Goal: Information Seeking & Learning: Check status

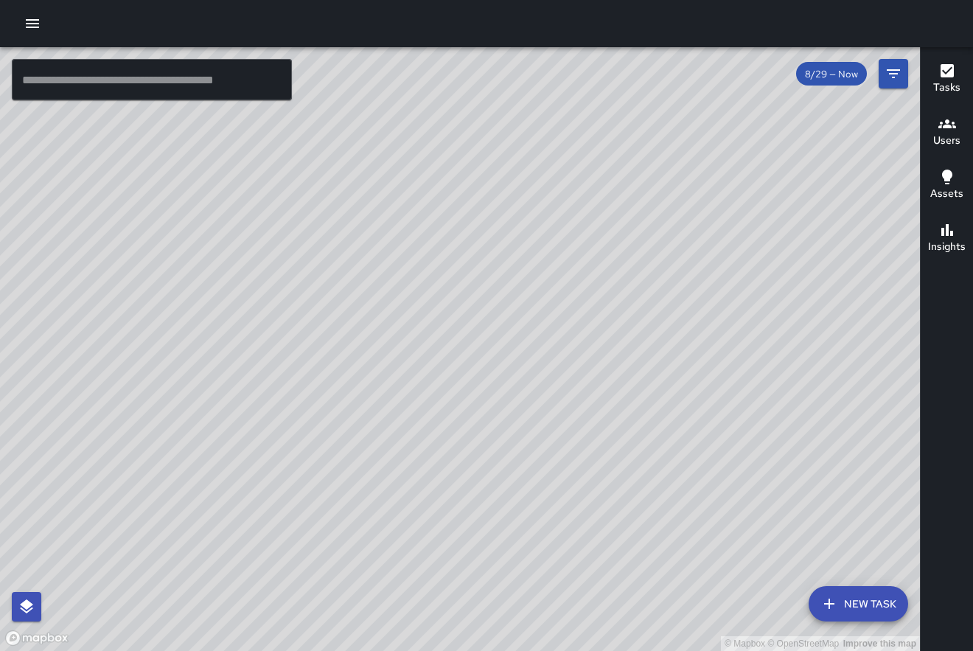
click at [622, 381] on div "© Mapbox © OpenStreetMap Improve this map [PERSON_NAME] Ambassador Tasks 9 / 9 …" at bounding box center [460, 349] width 920 height 604
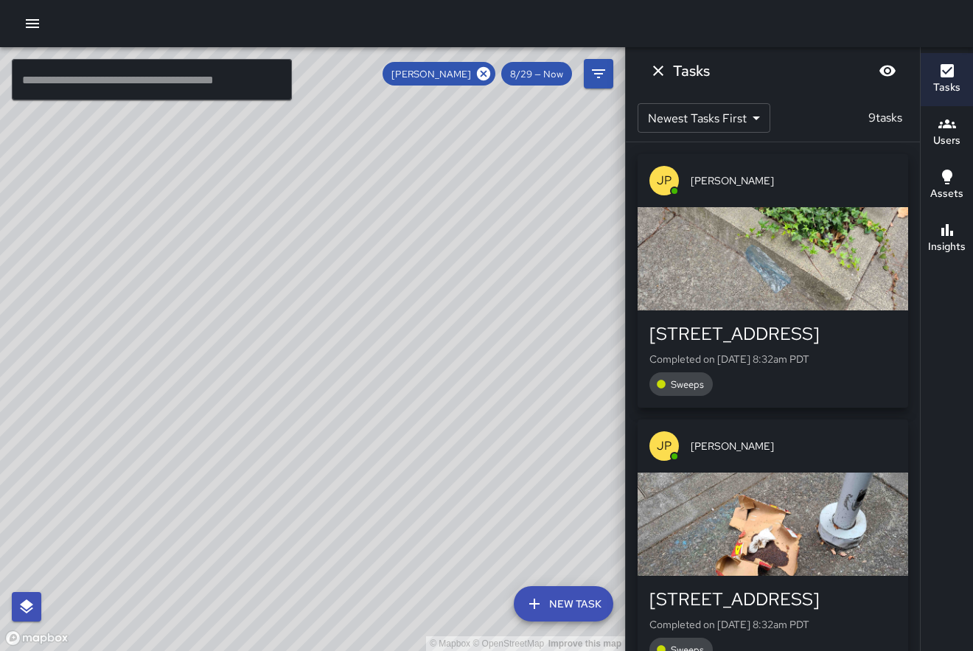
click at [914, 257] on div "JP [PERSON_NAME] [STREET_ADDRESS] Completed on [DATE] 8:32am PDT Sweeps [PERSON…" at bounding box center [773, 396] width 294 height 508
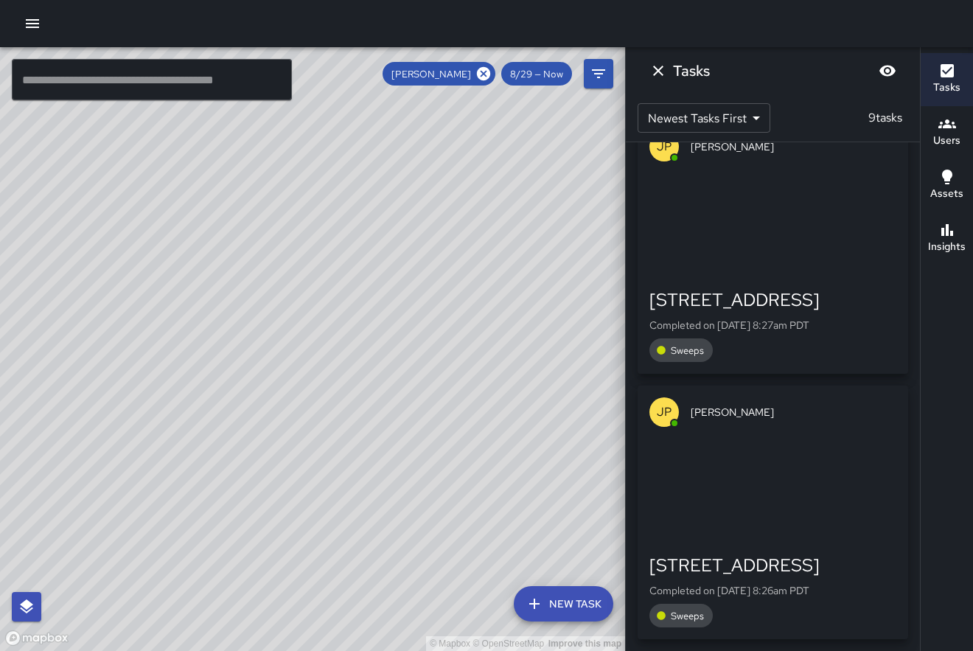
scroll to position [1891, 0]
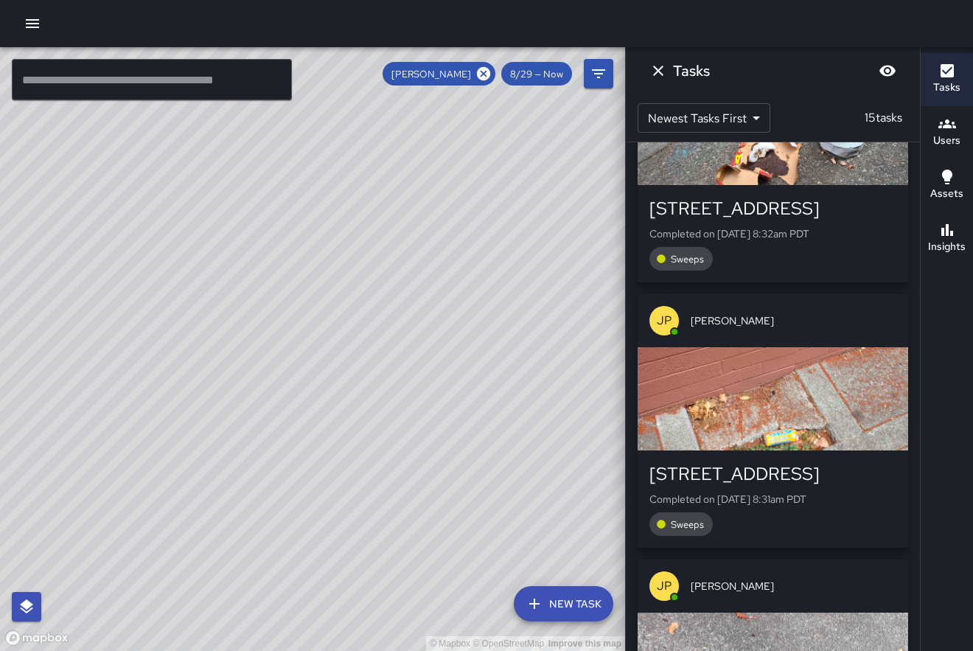
click at [914, 178] on div "[PERSON_NAME] Completed on [DATE] 9:03am PDT Business Checks JP [PERSON_NAME] […" at bounding box center [773, 396] width 294 height 508
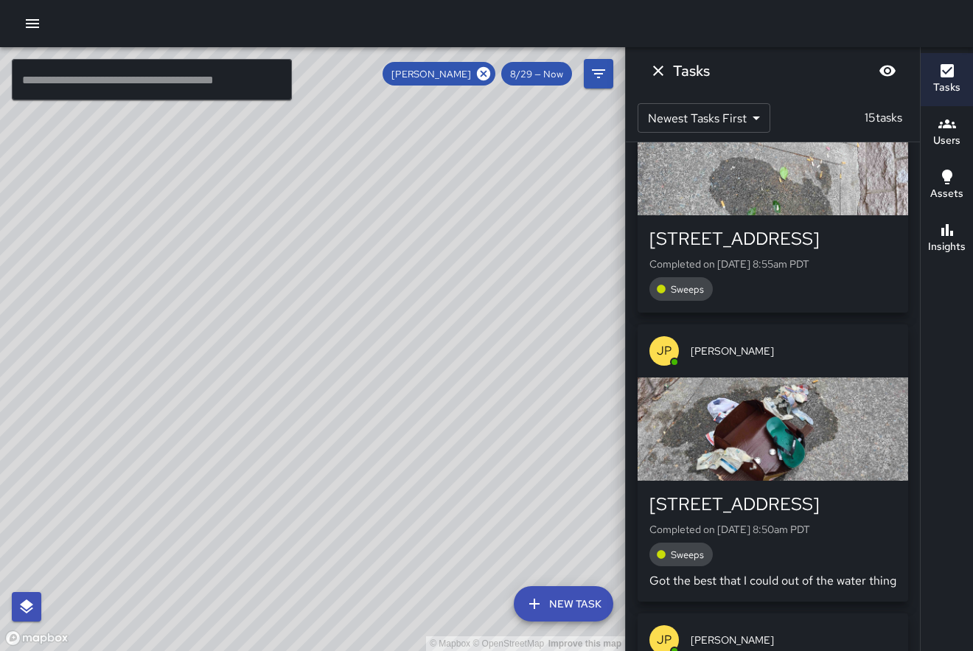
scroll to position [808, 0]
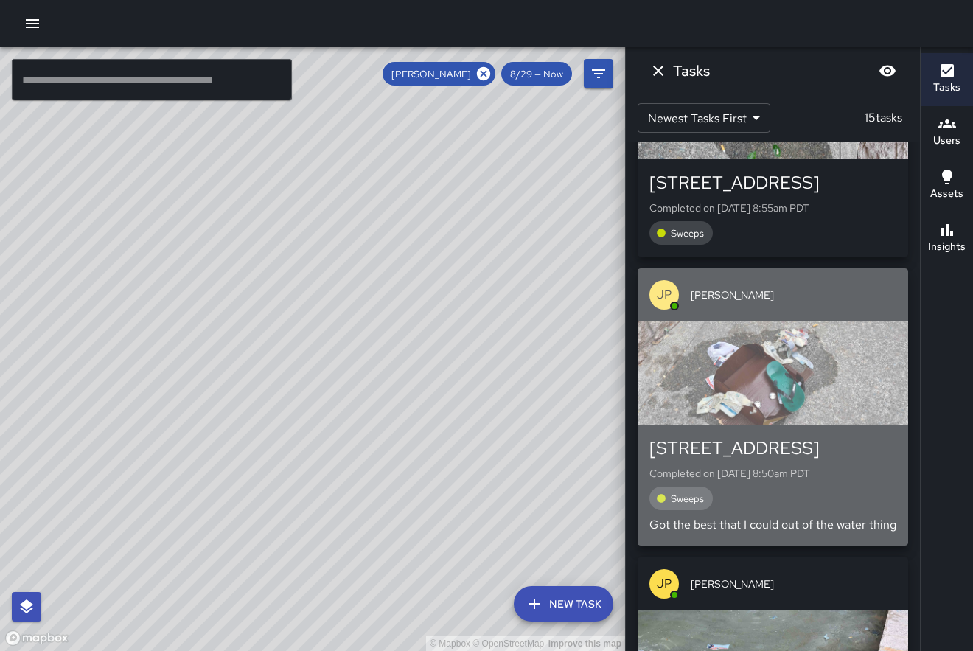
click at [786, 371] on div "button" at bounding box center [772, 372] width 270 height 103
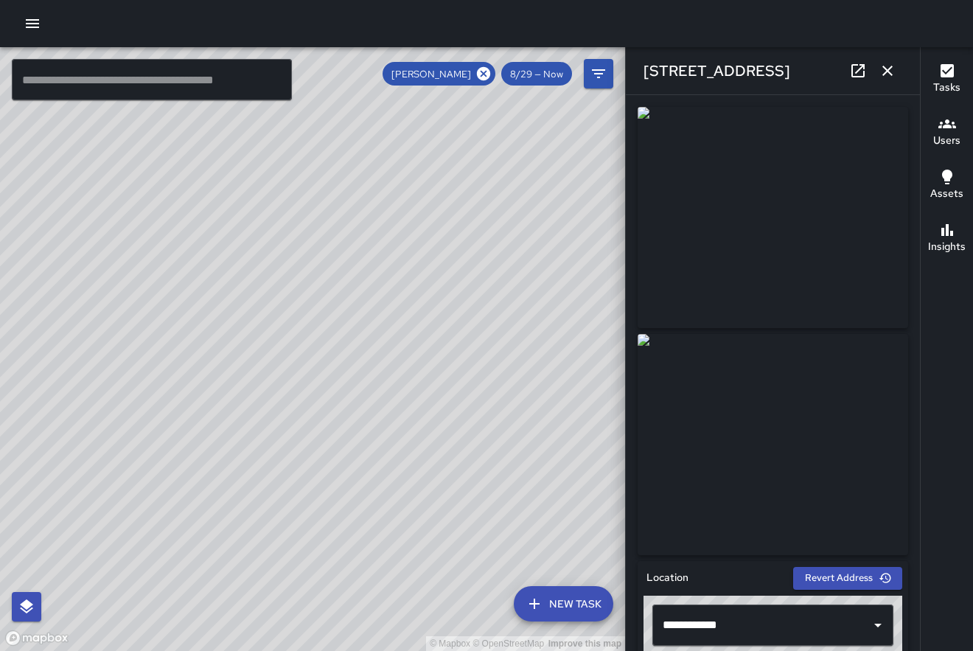
click at [915, 282] on div "**********" at bounding box center [773, 373] width 294 height 556
click at [895, 76] on icon "button" at bounding box center [887, 71] width 18 height 18
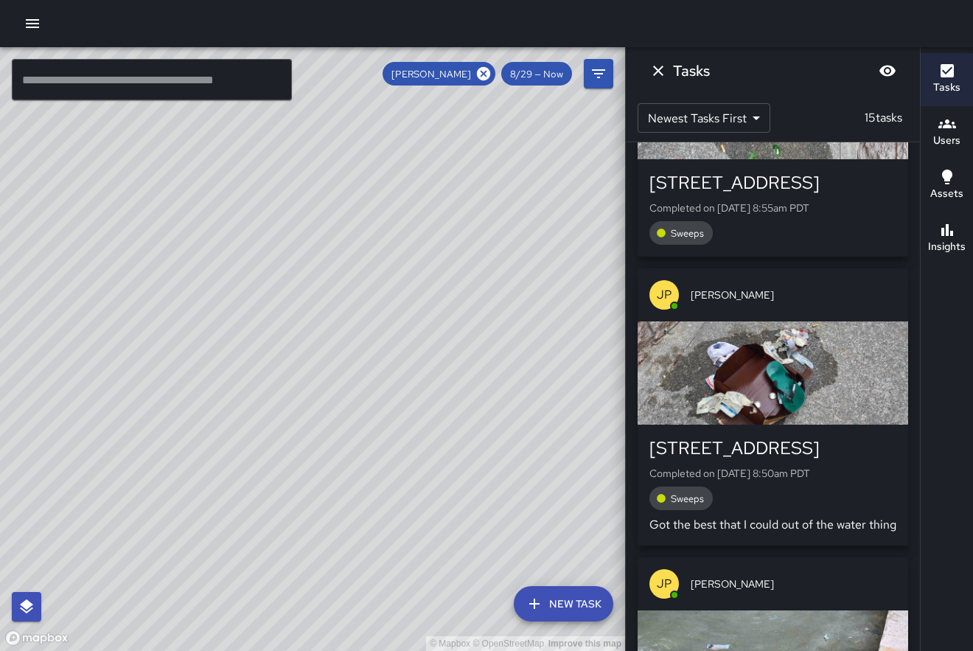
click at [915, 188] on div "[PERSON_NAME] Completed on [DATE] 9:03am PDT Business Checks JP [PERSON_NAME] […" at bounding box center [773, 396] width 294 height 508
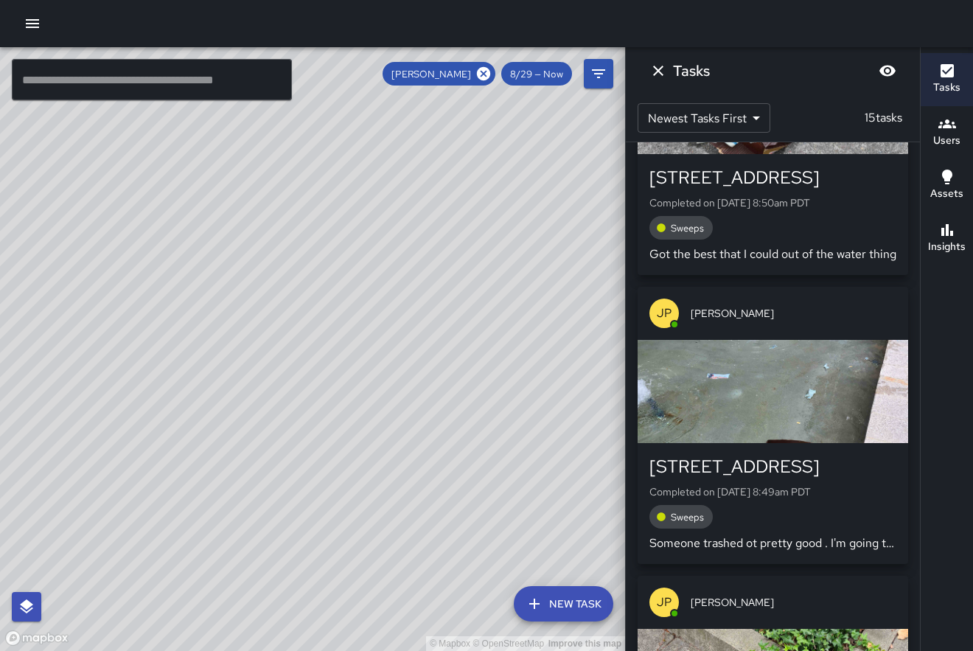
scroll to position [1061, 0]
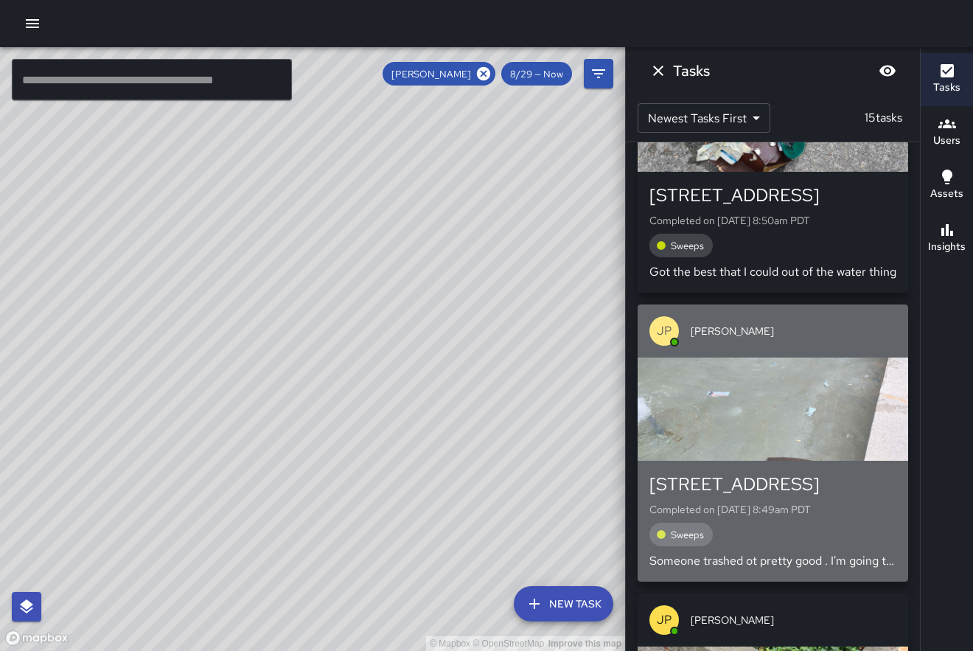
click at [764, 394] on div "button" at bounding box center [772, 408] width 270 height 103
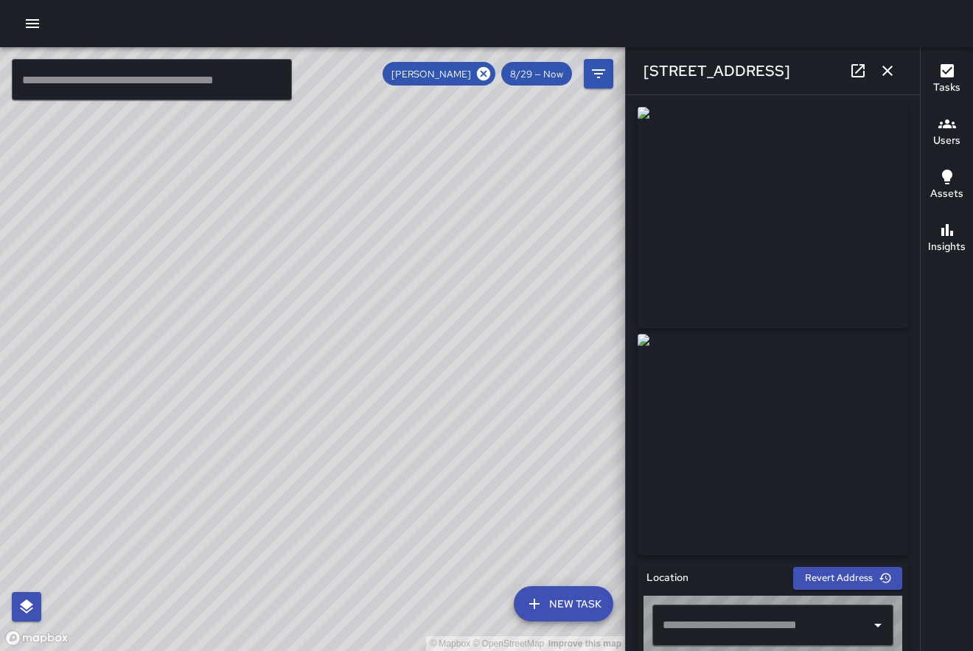
type input "**********"
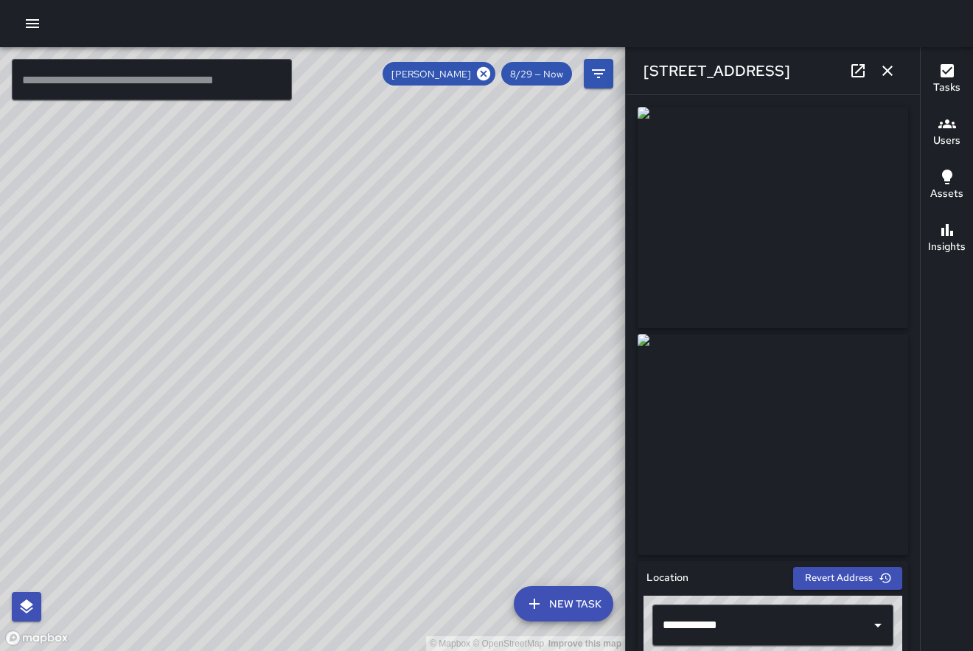
click at [917, 214] on div "**********" at bounding box center [773, 373] width 294 height 556
click at [886, 71] on icon "button" at bounding box center [887, 71] width 10 height 10
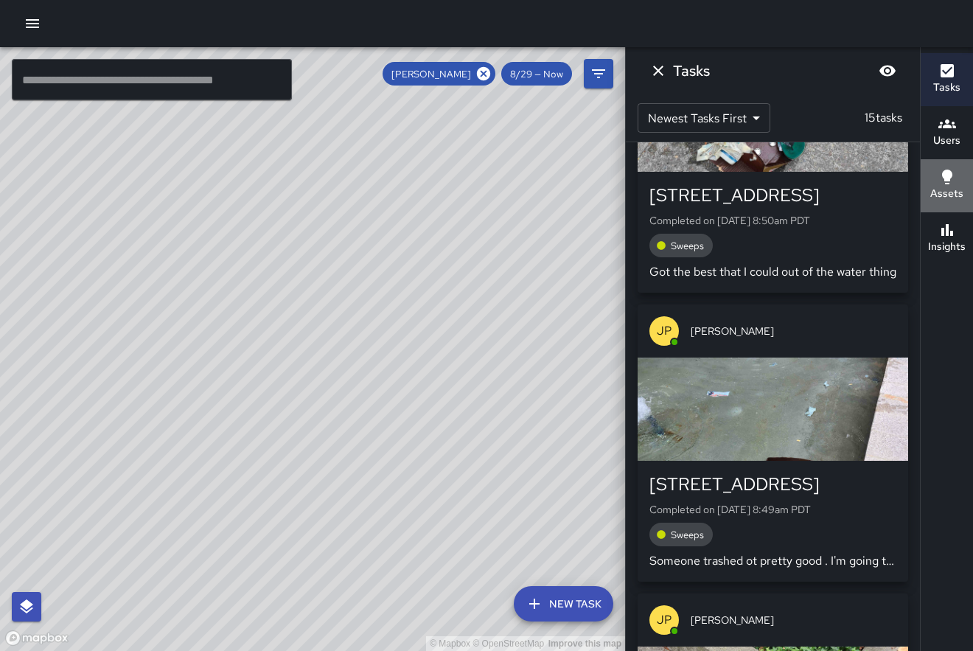
click at [920, 178] on button "Assets" at bounding box center [946, 185] width 52 height 53
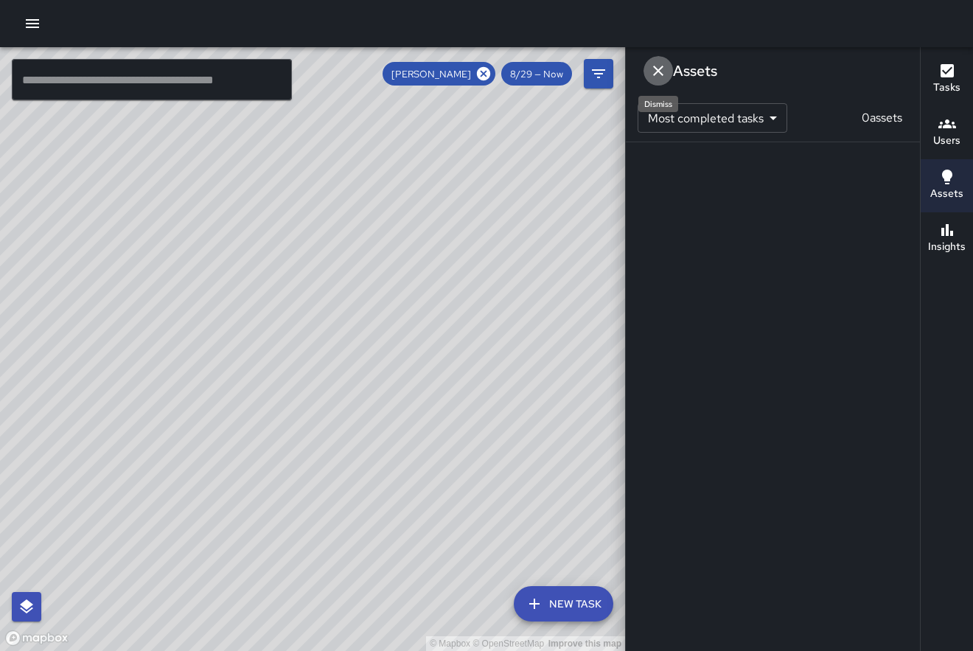
click at [662, 69] on icon "Dismiss" at bounding box center [658, 71] width 18 height 18
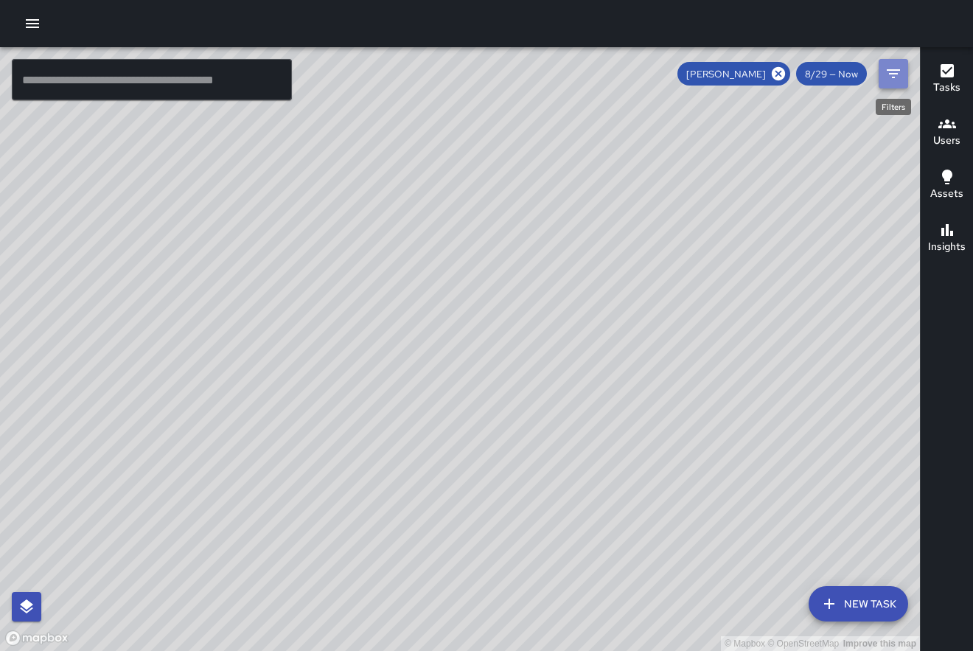
click at [889, 77] on icon "Filters" at bounding box center [893, 74] width 18 height 18
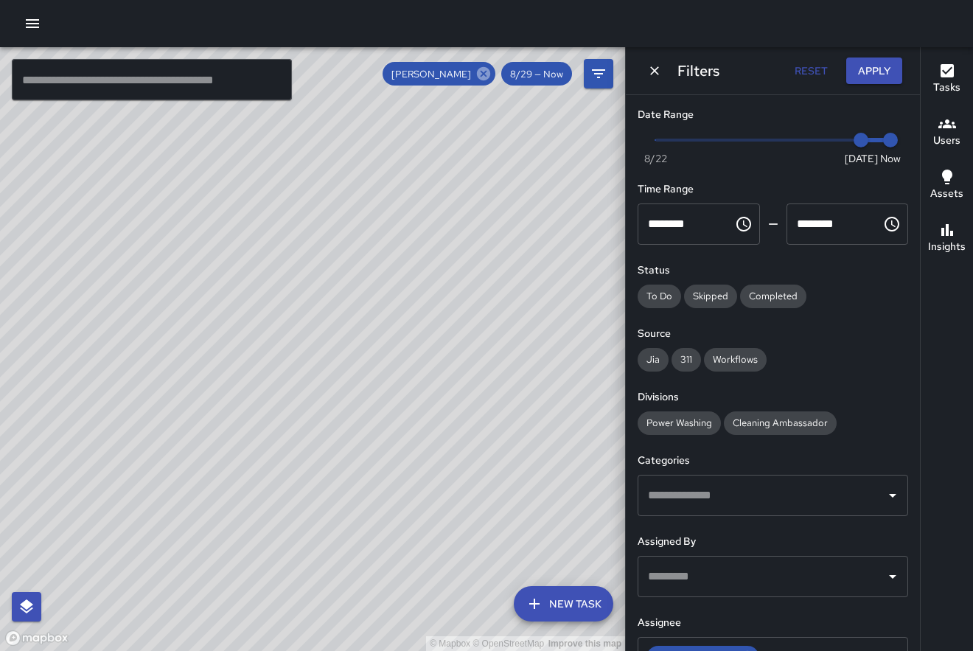
click at [491, 74] on icon at bounding box center [483, 74] width 16 height 16
click at [652, 63] on button "Dismiss" at bounding box center [654, 71] width 22 height 22
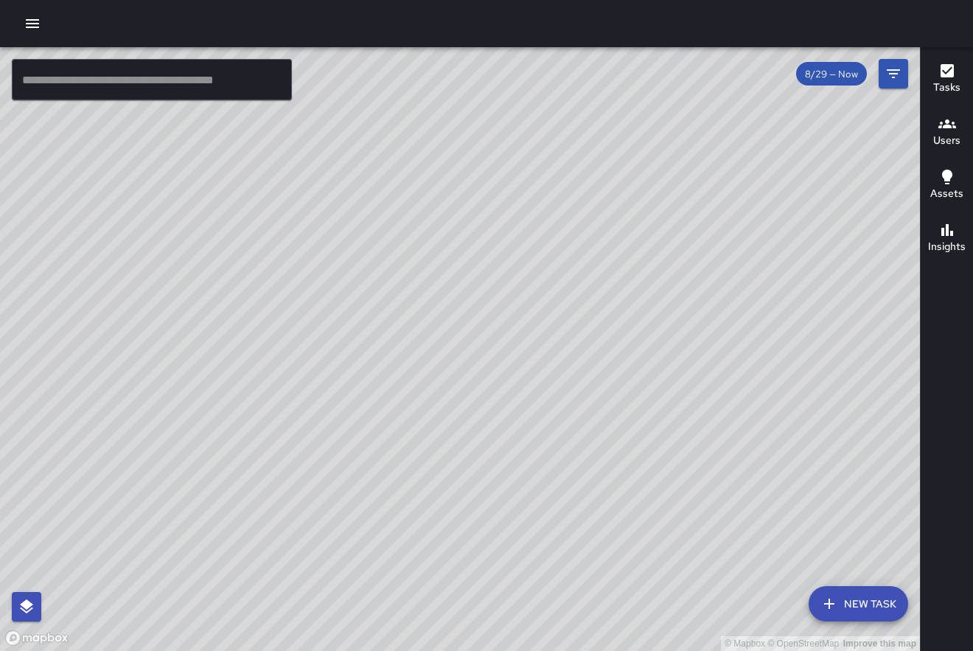
click at [929, 156] on button "Users" at bounding box center [946, 132] width 52 height 53
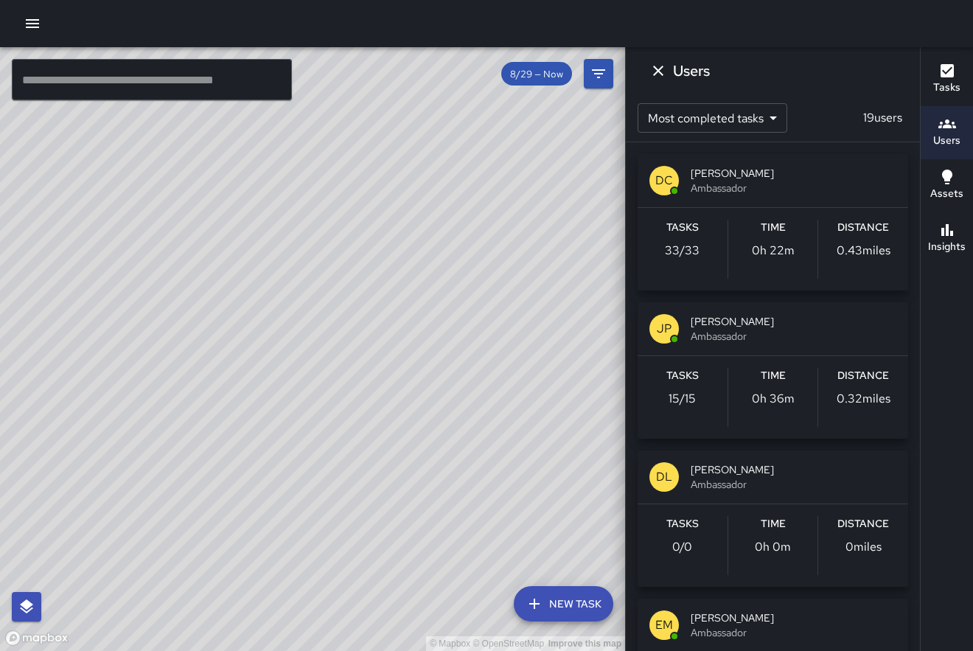
click at [762, 385] on div "Time 0h 36m" at bounding box center [773, 397] width 90 height 59
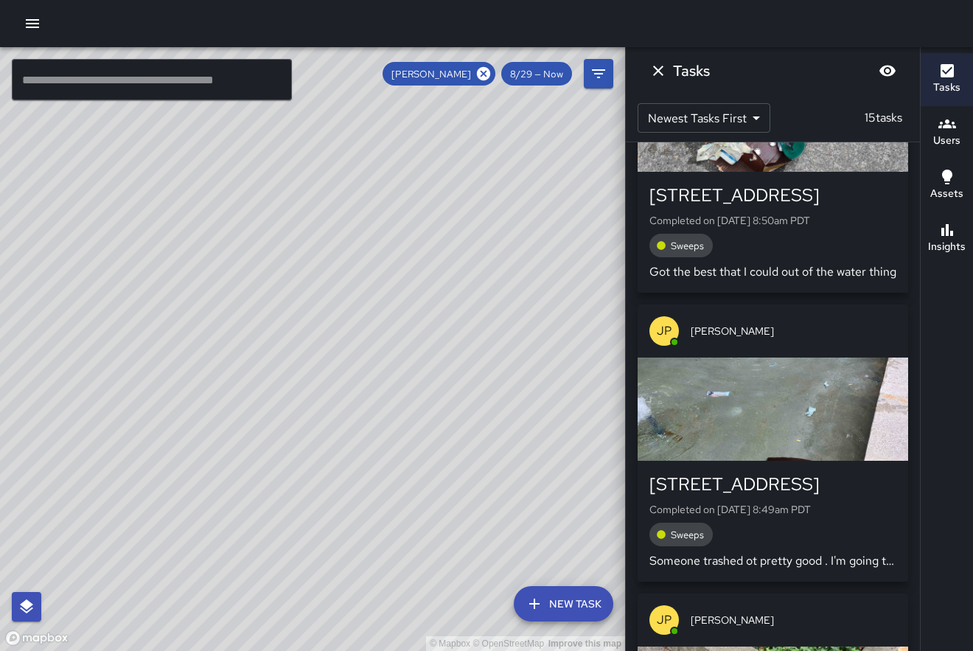
click at [913, 245] on div "[PERSON_NAME] Completed on [DATE] 9:03am PDT Business Checks JP [PERSON_NAME] […" at bounding box center [773, 396] width 294 height 508
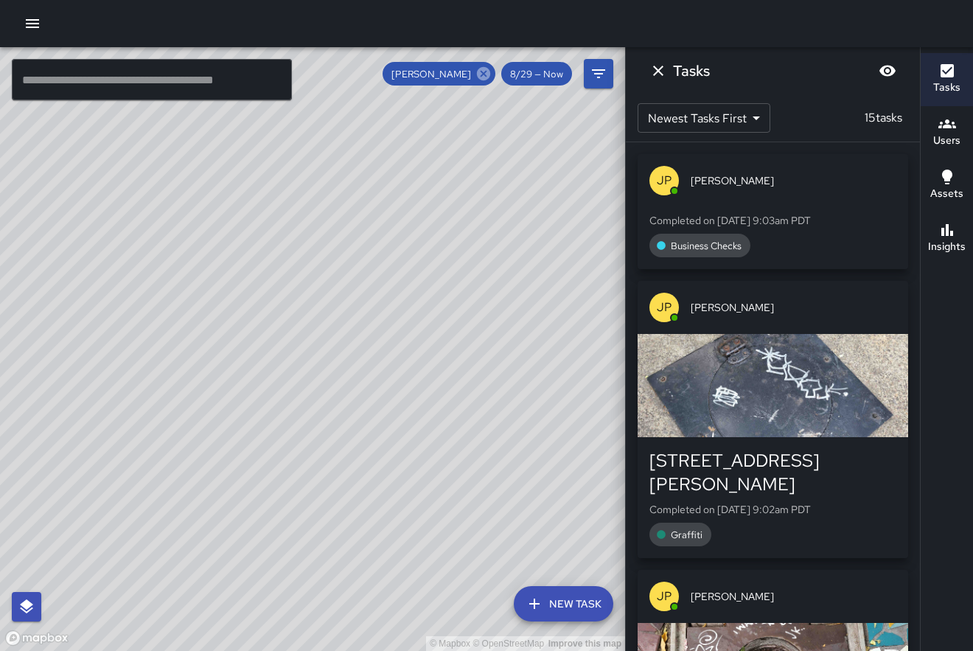
click at [488, 72] on icon at bounding box center [483, 73] width 13 height 13
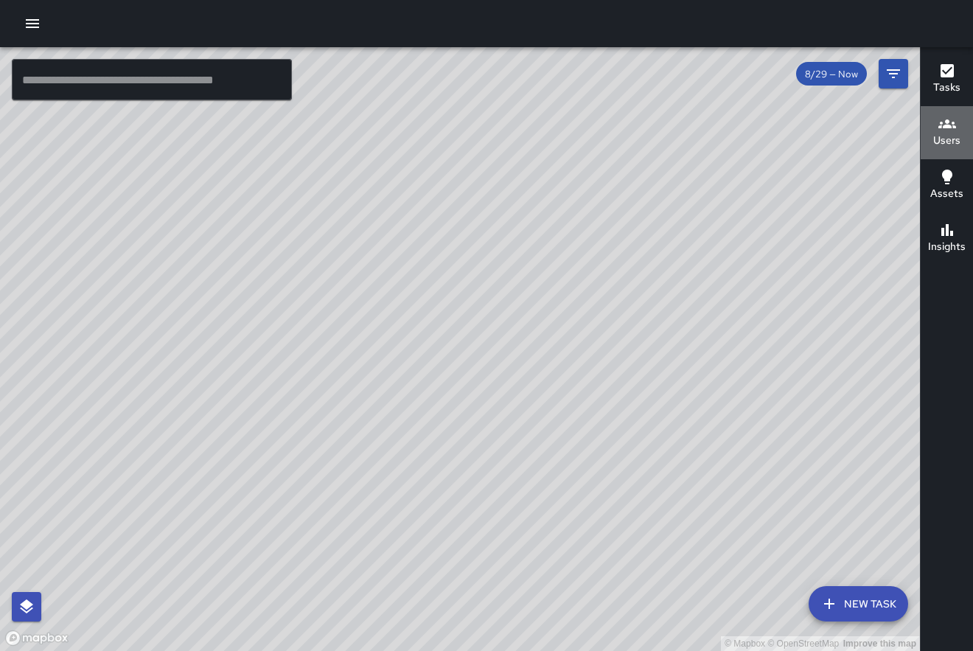
click at [951, 131] on icon "button" at bounding box center [947, 124] width 18 height 18
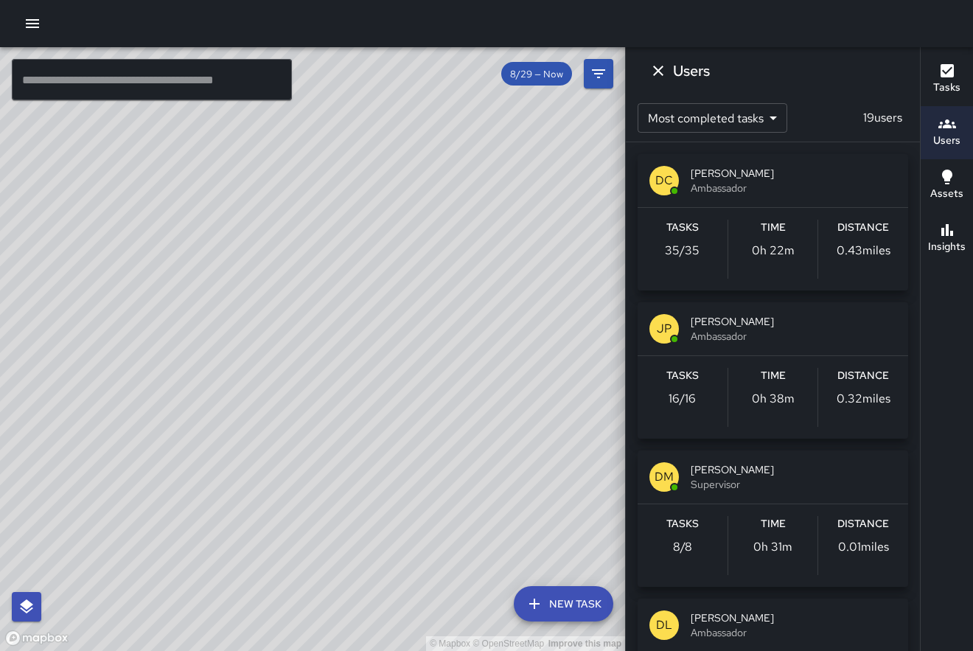
click at [666, 74] on icon "Dismiss" at bounding box center [658, 71] width 18 height 18
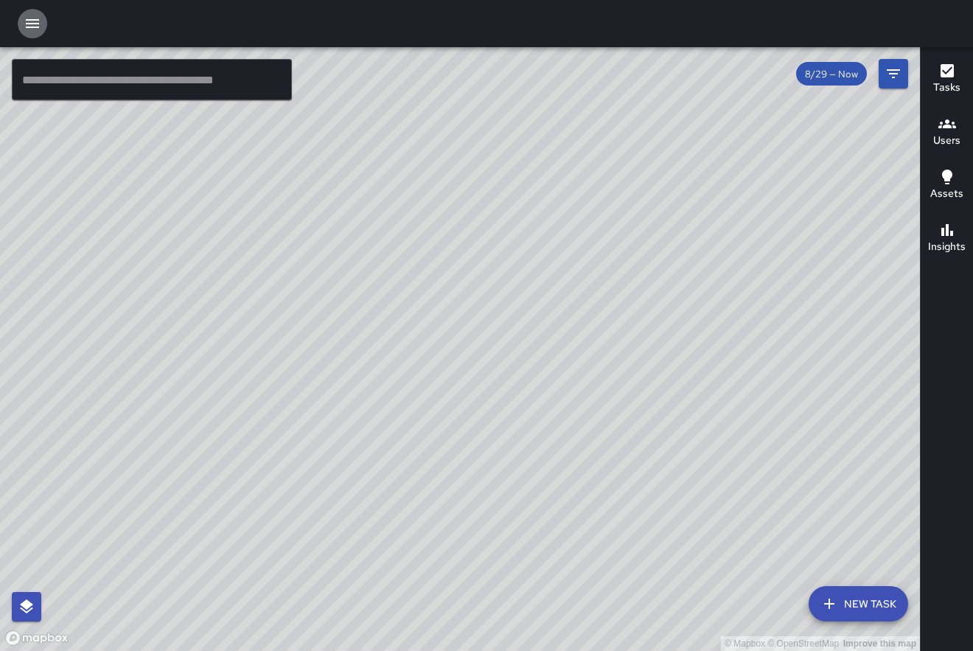
click at [40, 24] on icon "button" at bounding box center [33, 24] width 18 height 18
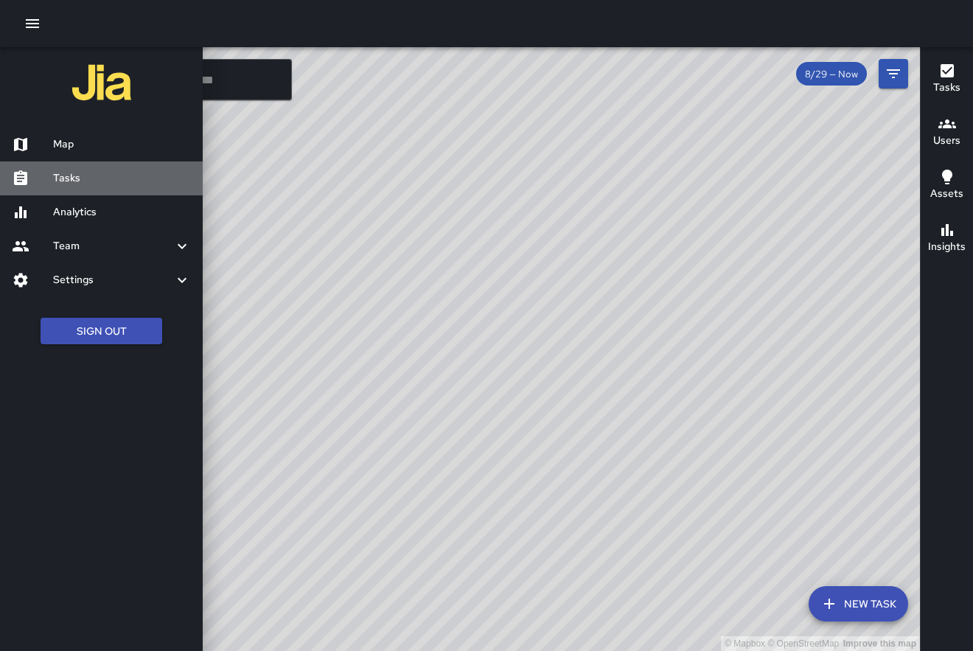
click at [116, 183] on h6 "Tasks" at bounding box center [122, 178] width 138 height 16
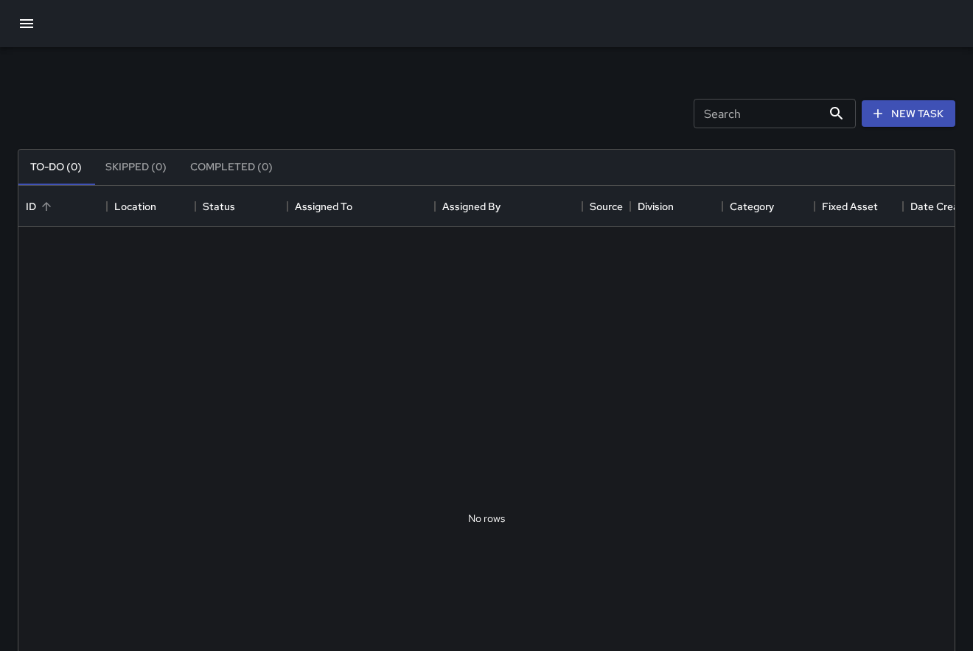
scroll to position [624, 936]
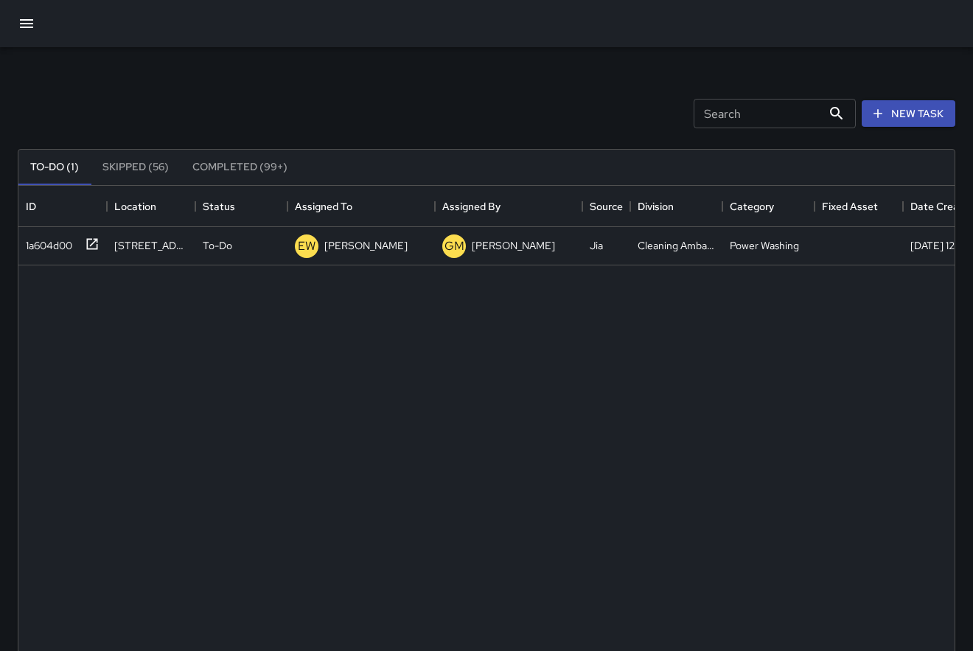
click at [254, 165] on button "Completed (99+)" at bounding box center [240, 167] width 119 height 35
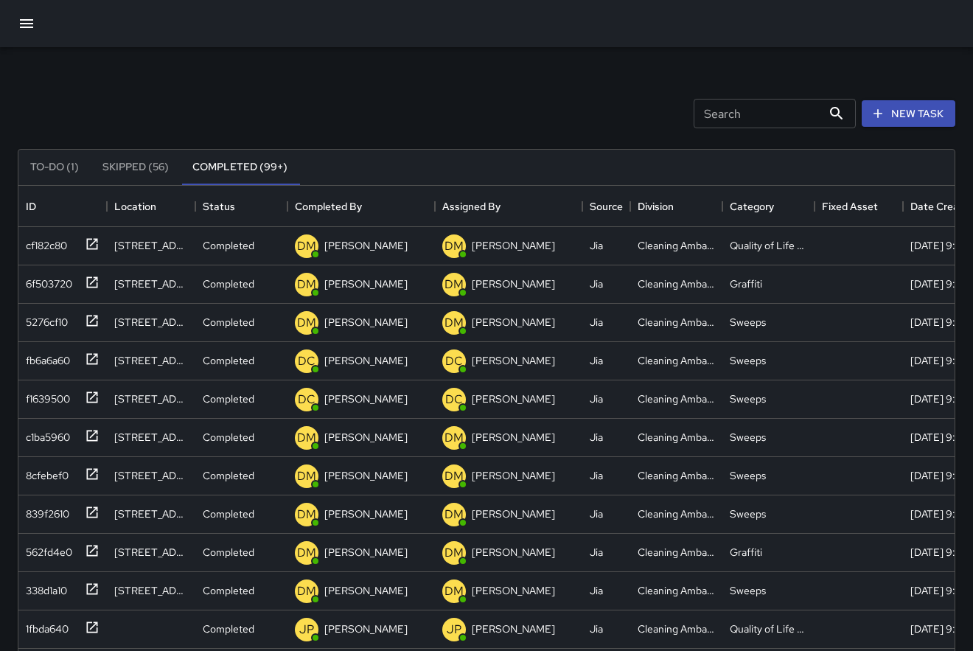
click at [315, 102] on div "Search Search New Task" at bounding box center [486, 113] width 943 height 77
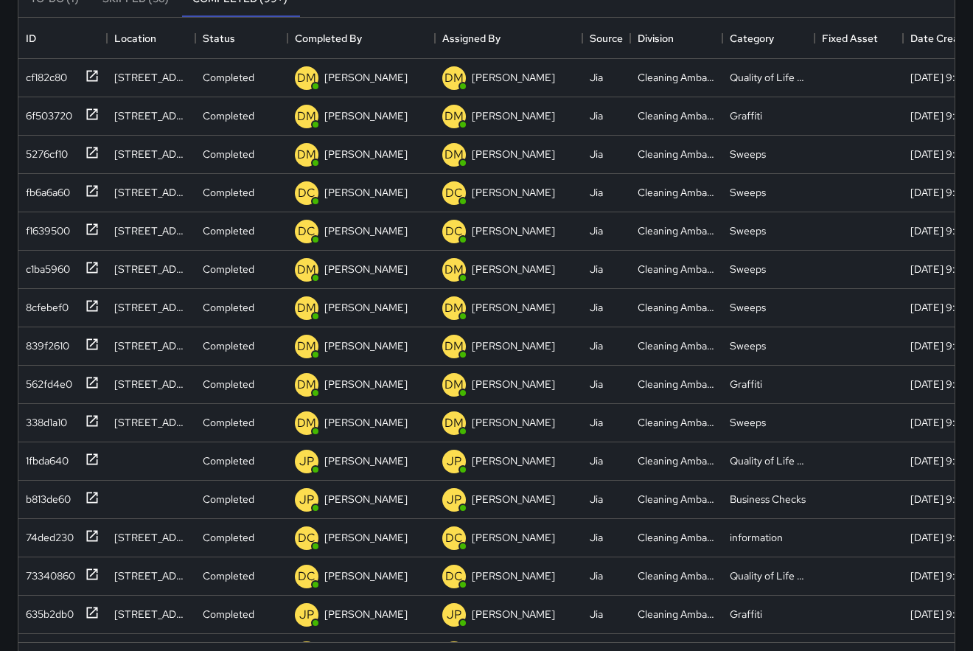
scroll to position [170, 0]
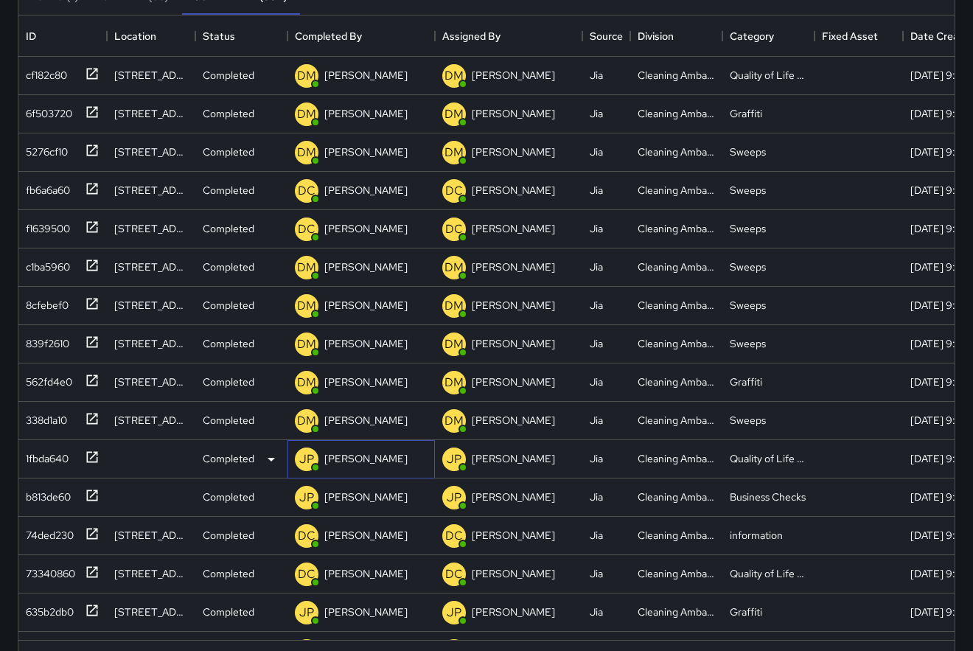
click at [351, 458] on p "[PERSON_NAME]" at bounding box center [365, 458] width 83 height 15
click at [242, 468] on div "Completed" at bounding box center [241, 459] width 92 height 38
click at [139, 459] on div at bounding box center [486, 325] width 973 height 651
click at [95, 455] on icon at bounding box center [92, 457] width 15 height 15
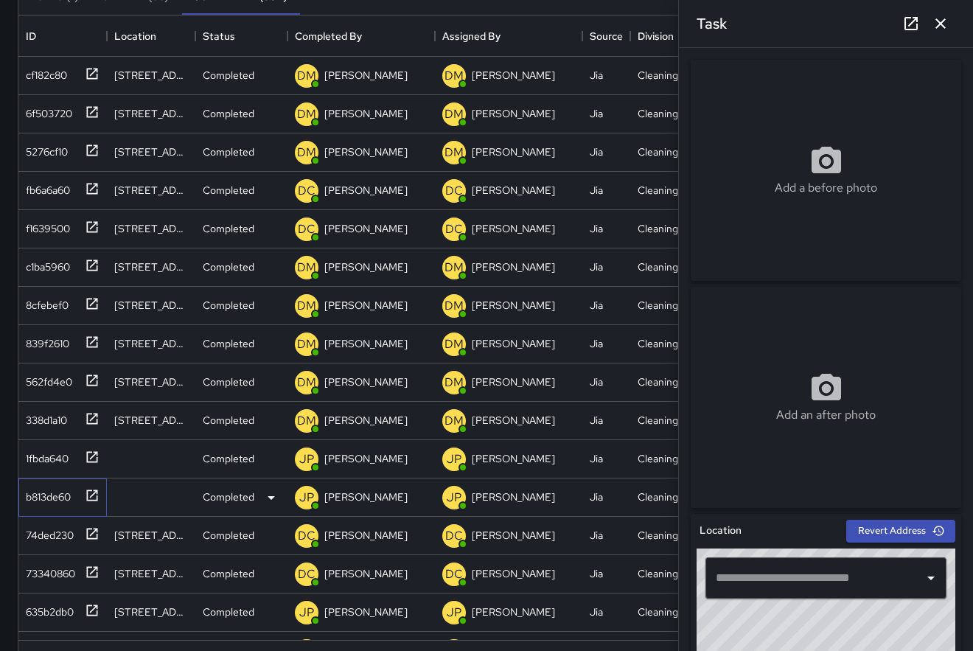
click at [93, 496] on icon at bounding box center [92, 495] width 15 height 15
click at [942, 25] on icon "button" at bounding box center [940, 23] width 10 height 10
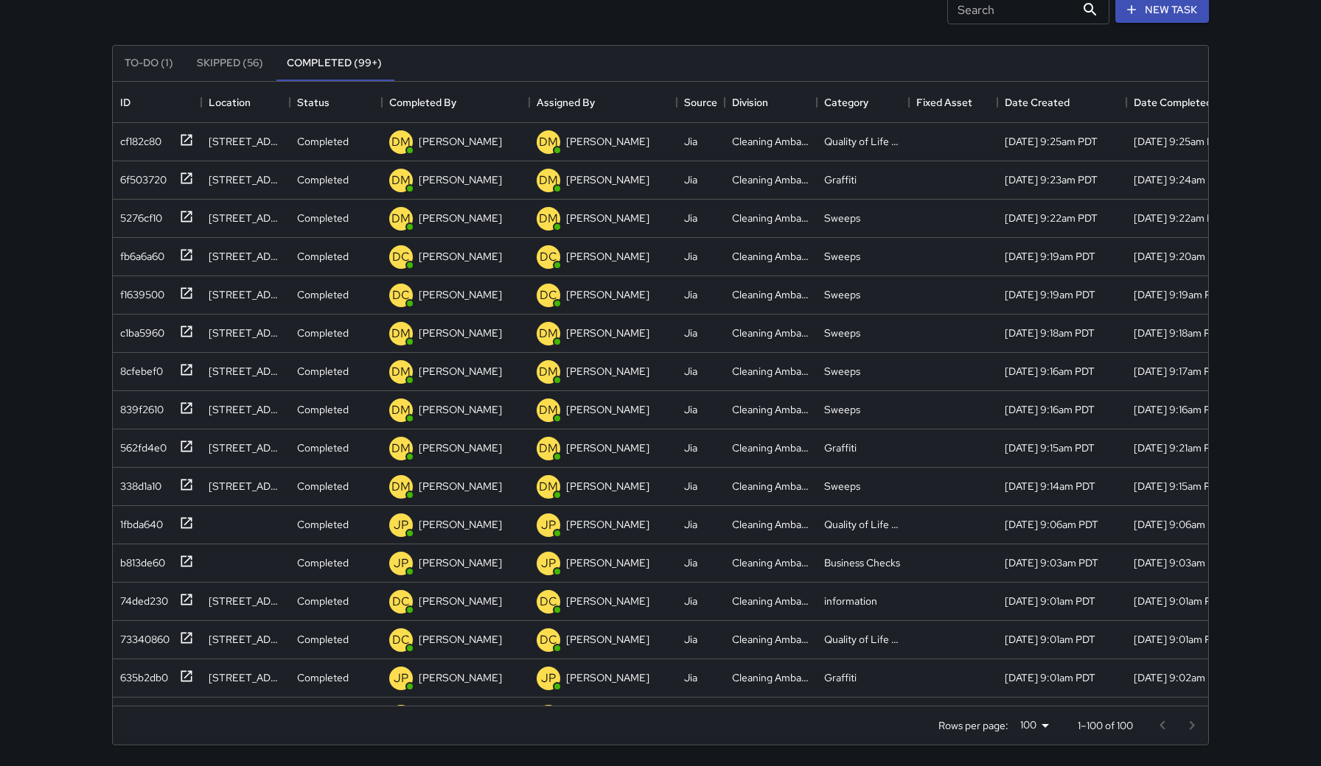
scroll to position [624, 1095]
click at [231, 67] on button "Skipped (56)" at bounding box center [230, 63] width 90 height 35
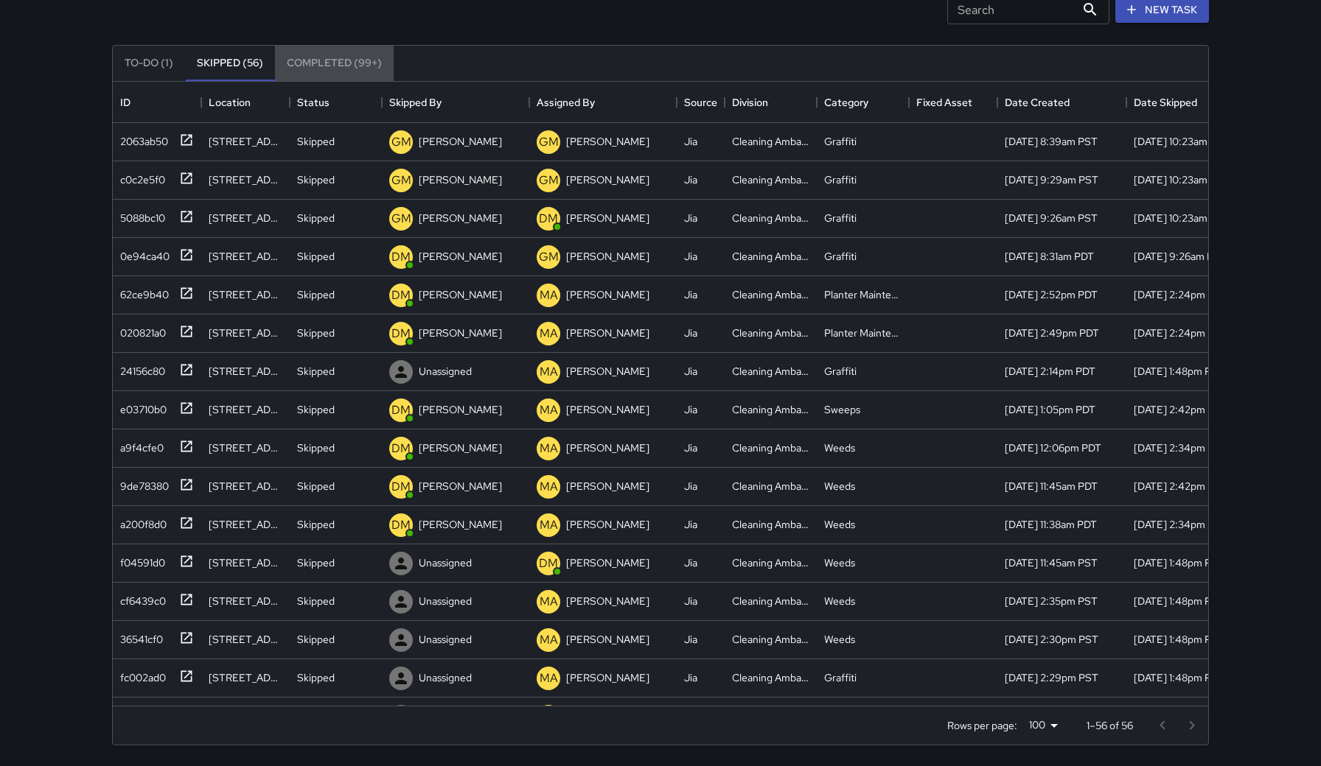
click at [309, 66] on button "Completed (99+)" at bounding box center [334, 63] width 119 height 35
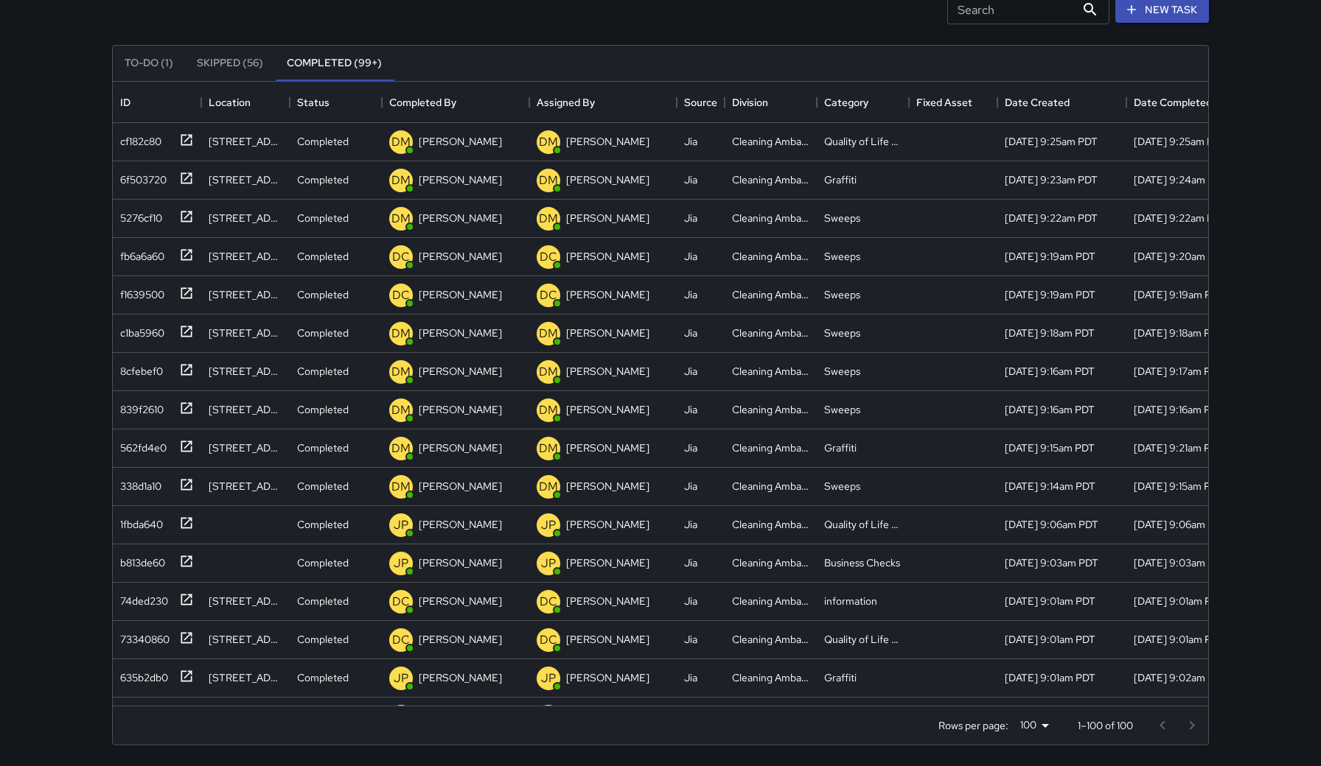
click at [828, 22] on div "Search Search New Task" at bounding box center [660, 9] width 1102 height 77
click at [972, 650] on div "Rows per page: 100 *** 1–100 of 100" at bounding box center [1063, 726] width 287 height 38
click at [972, 650] on body "Search Search New Task To-Do (1) Skipped (56) Completed (99+) ID Location Statu…" at bounding box center [660, 331] width 1321 height 870
click at [972, 650] on div at bounding box center [660, 383] width 1321 height 766
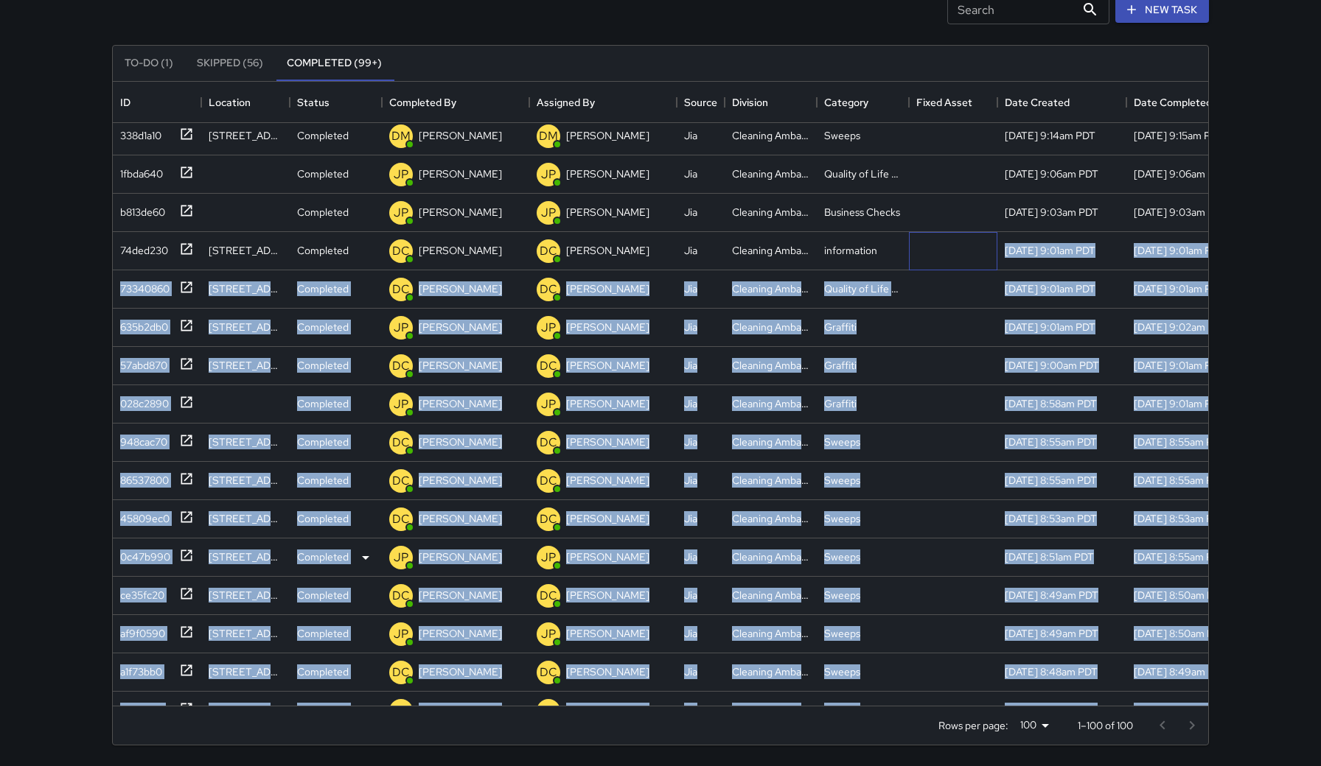
scroll to position [359, 0]
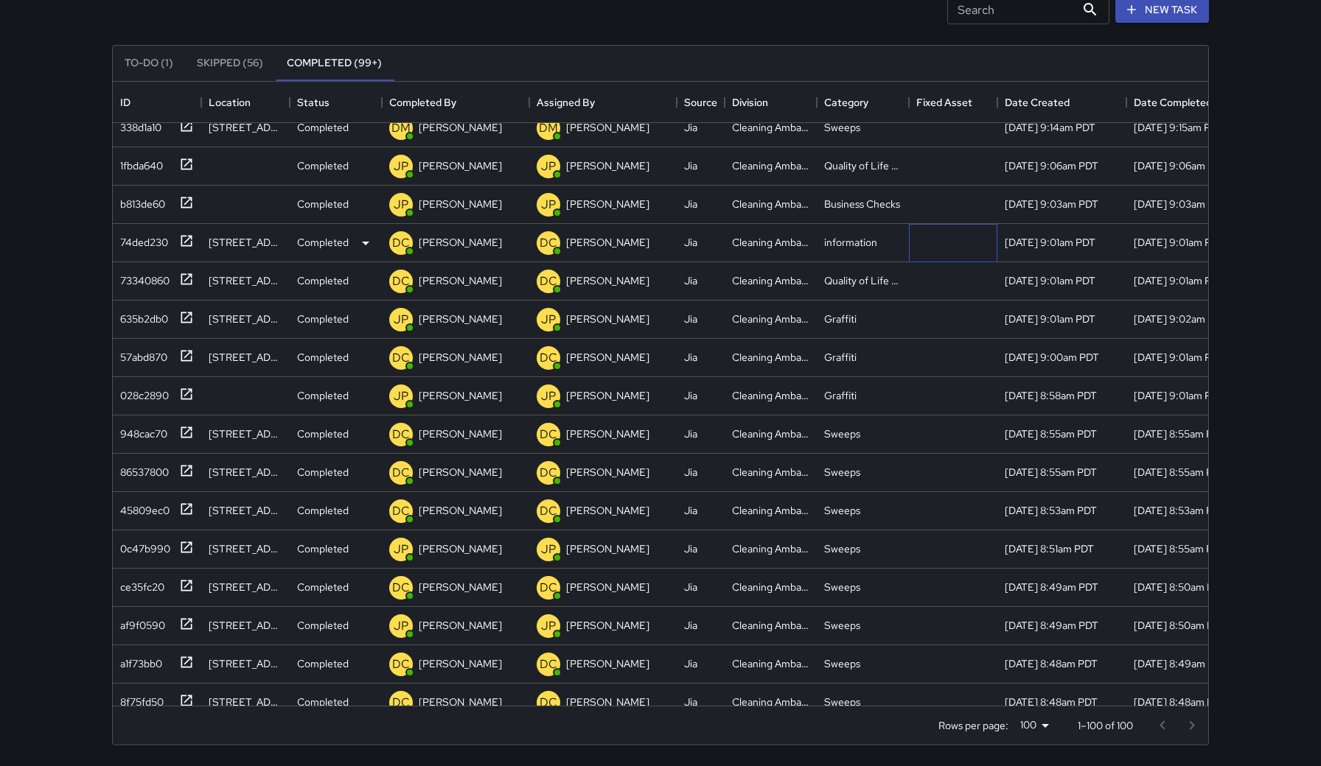
drag, startPoint x: 946, startPoint y: 617, endPoint x: 938, endPoint y: 256, distance: 360.4
click at [938, 256] on div at bounding box center [953, 243] width 88 height 38
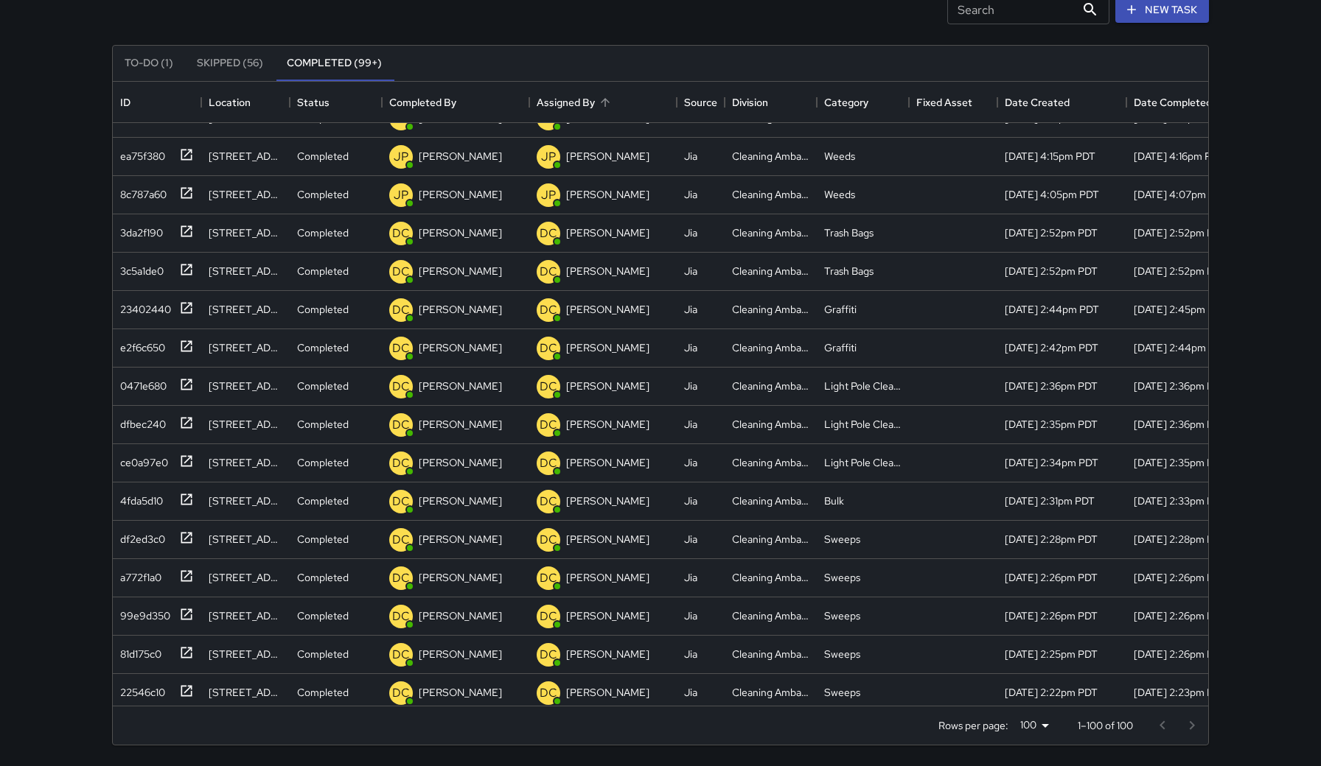
drag, startPoint x: 668, startPoint y: 628, endPoint x: 657, endPoint y: 122, distance: 506.4
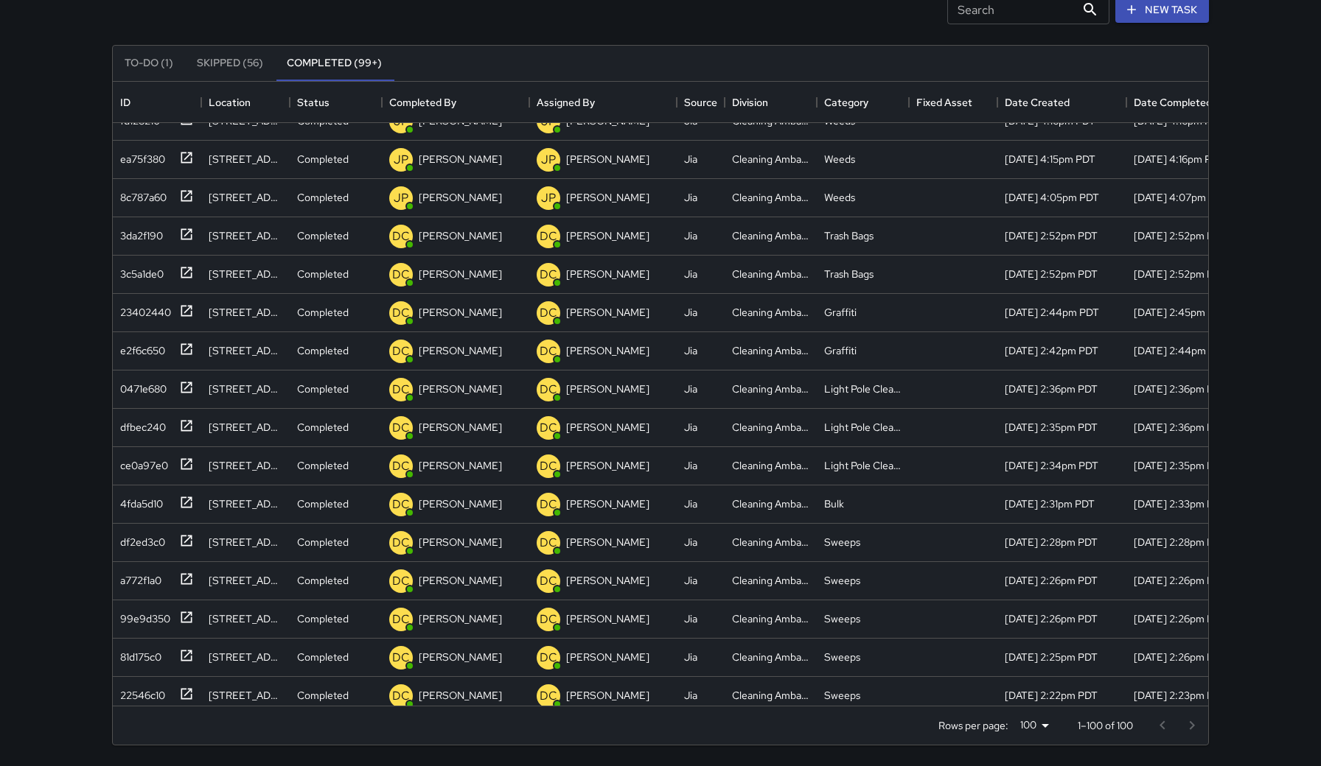
click at [622, 21] on div "Search Search New Task" at bounding box center [660, 9] width 1102 height 77
click at [159, 57] on button "To-Do (1)" at bounding box center [149, 63] width 72 height 35
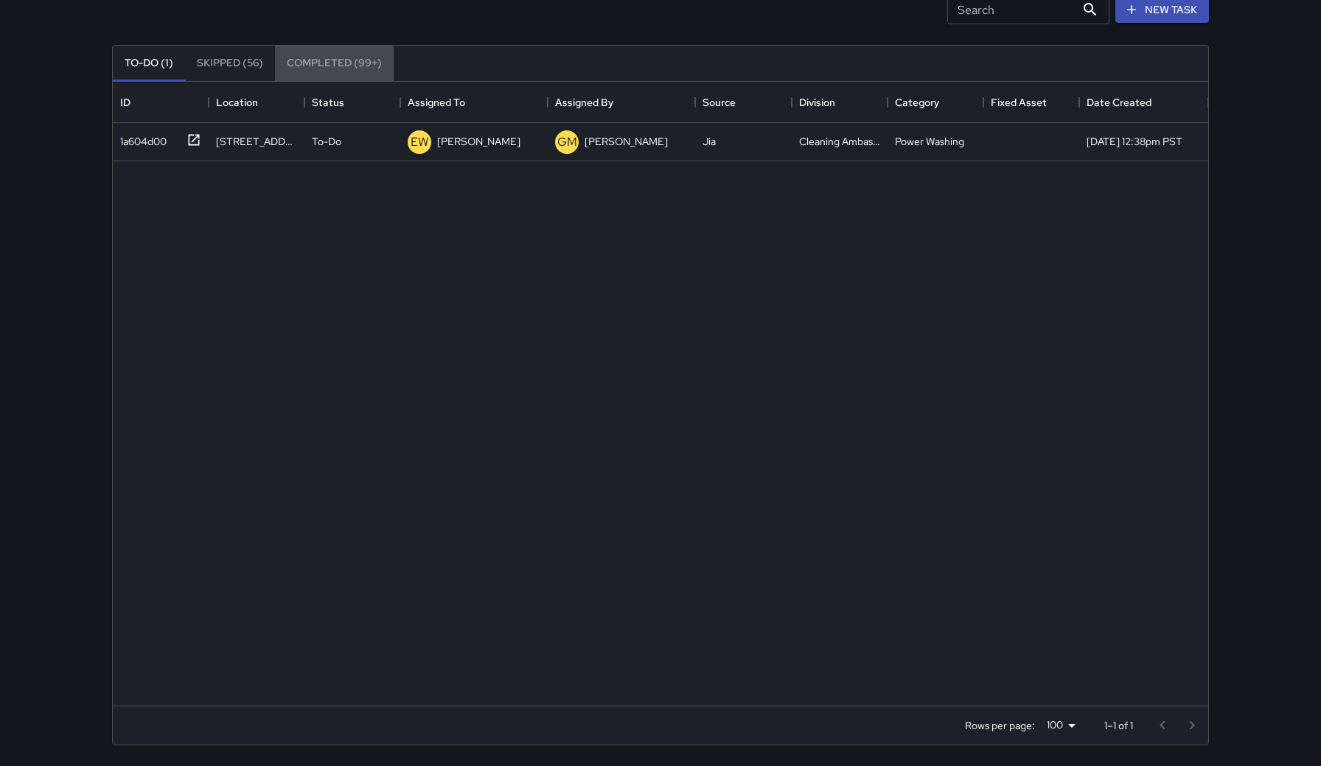
click at [326, 67] on button "Completed (99+)" at bounding box center [334, 63] width 119 height 35
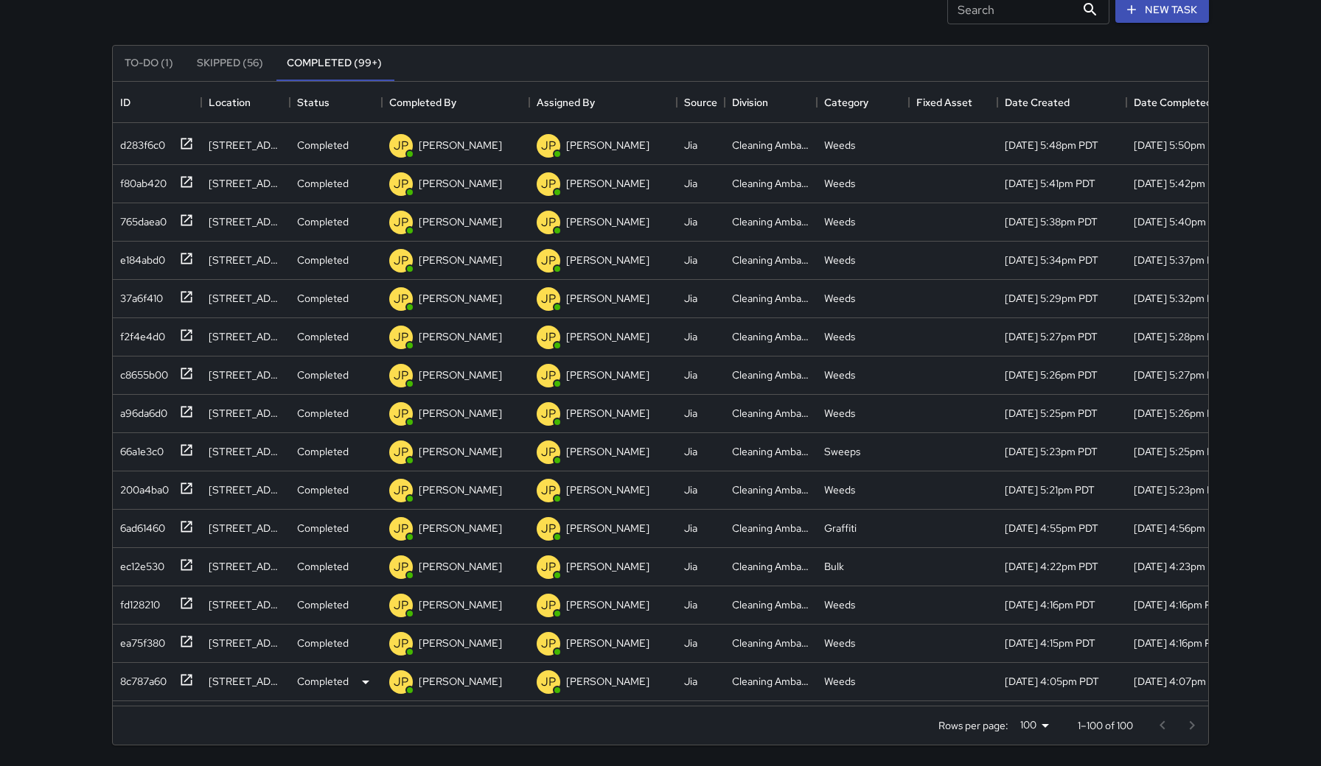
scroll to position [2836, 0]
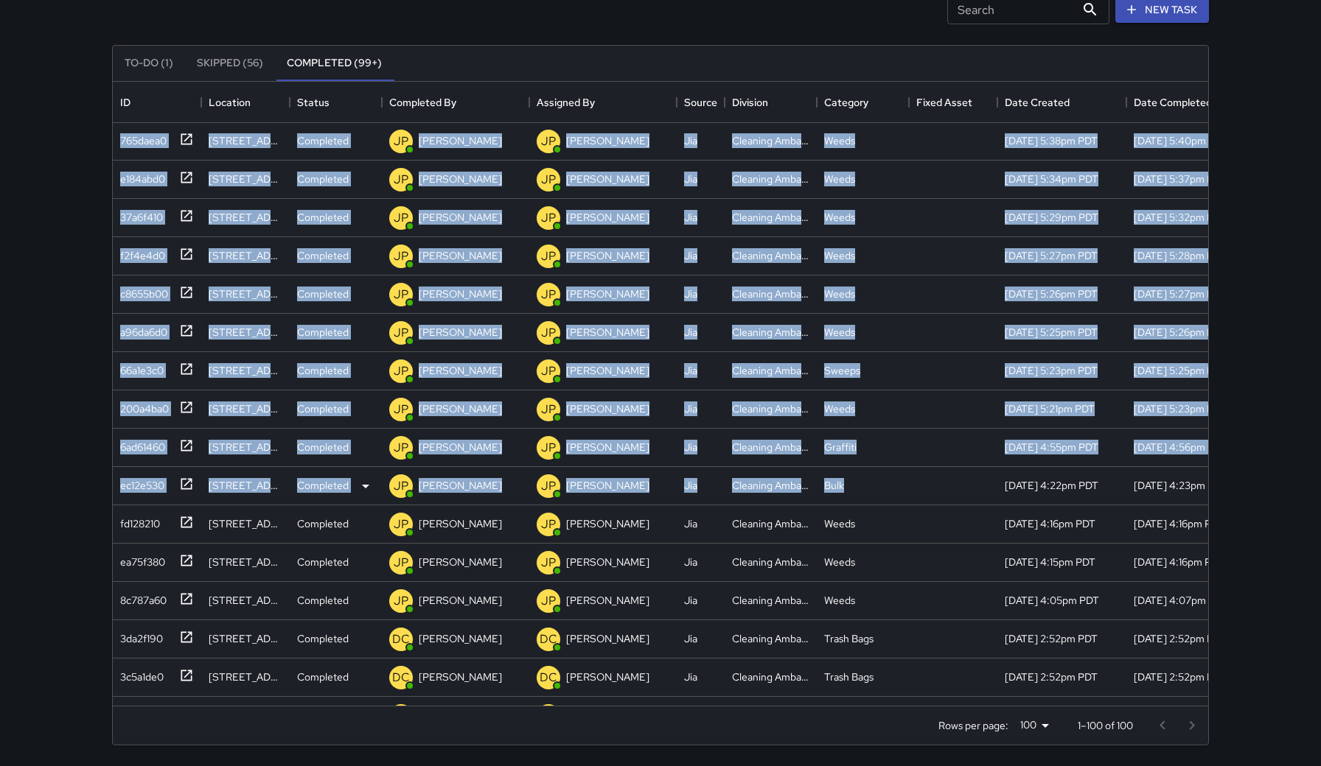
drag, startPoint x: 1066, startPoint y: 603, endPoint x: 993, endPoint y: 480, distance: 142.4
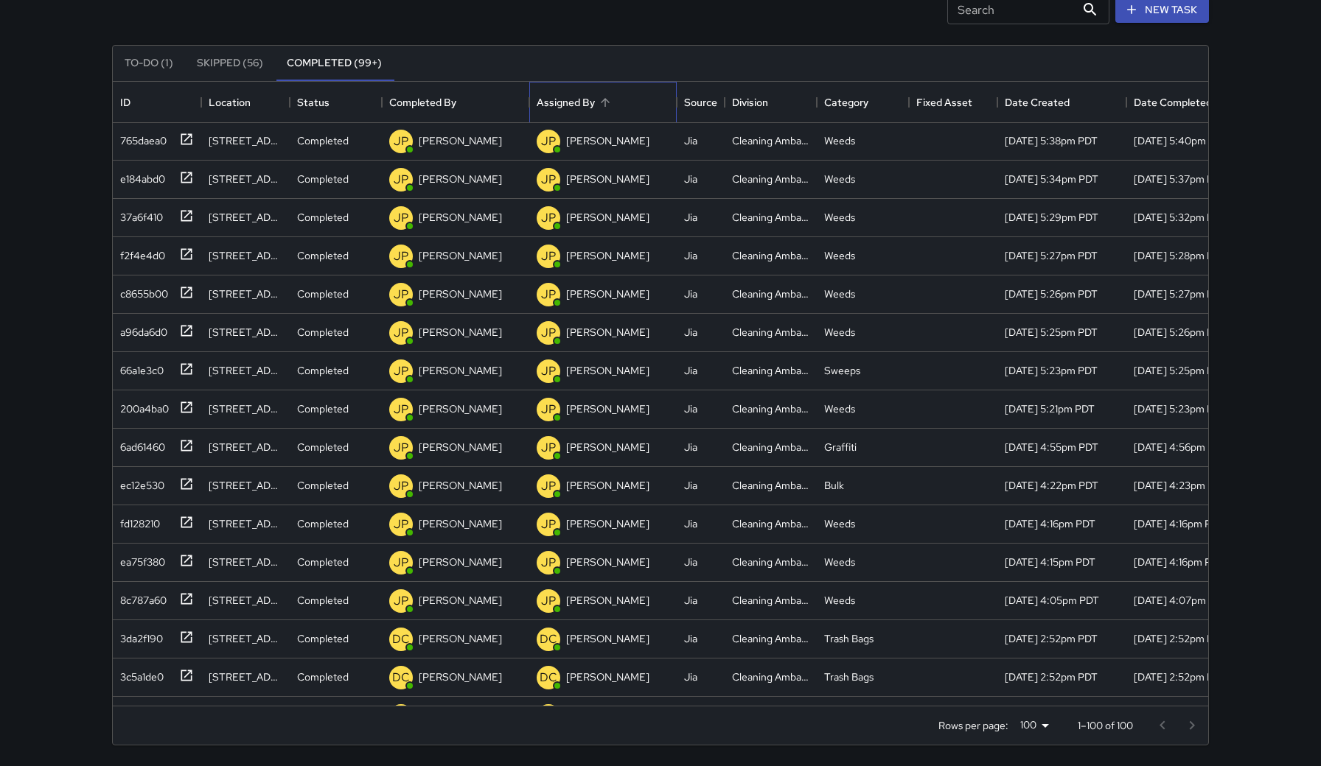
click at [578, 108] on div "Assigned By" at bounding box center [565, 102] width 58 height 41
click at [612, 93] on div "Assigned By" at bounding box center [605, 102] width 21 height 21
click at [604, 95] on button "Sort" at bounding box center [605, 102] width 21 height 21
click at [575, 98] on div "Assigned By" at bounding box center [565, 102] width 58 height 41
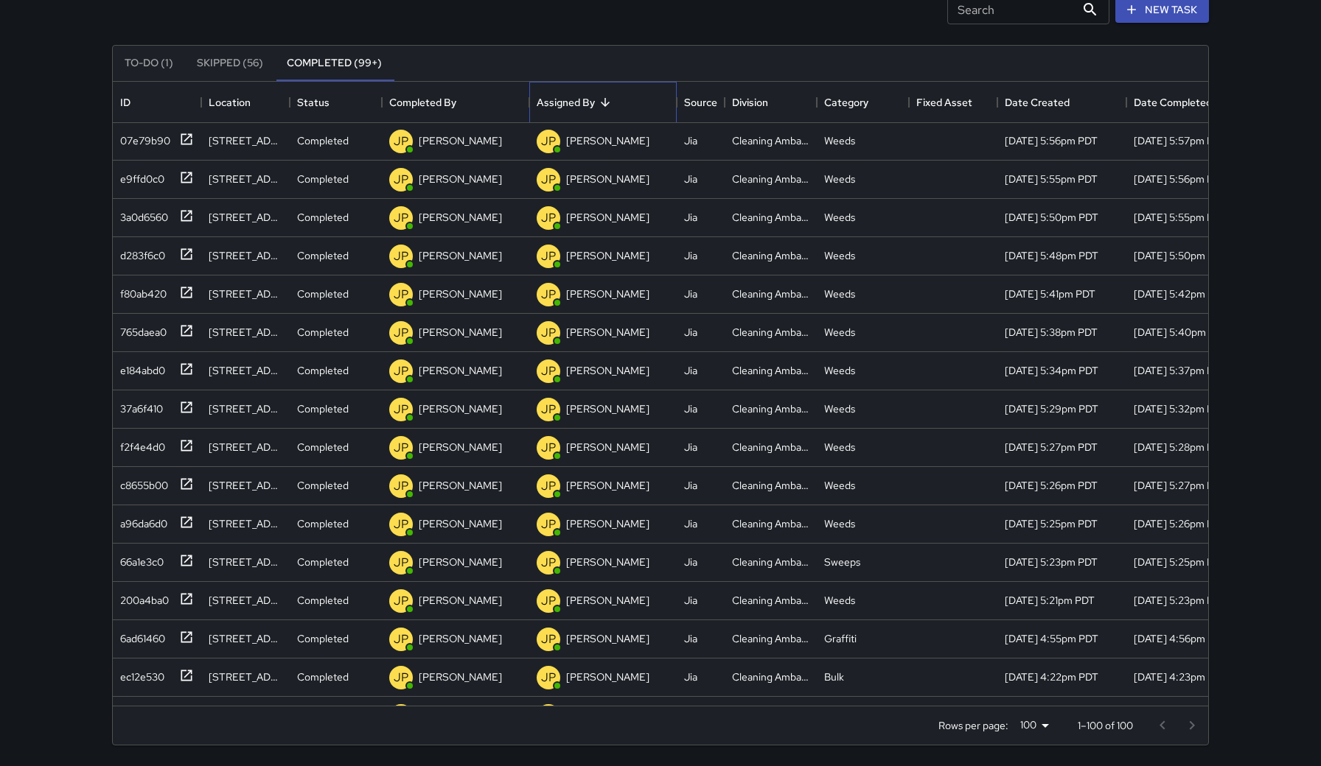
click at [574, 104] on div "Assigned By" at bounding box center [565, 102] width 58 height 41
click at [55, 55] on div "Search Search New Task To-Do (1) Skipped (56) Completed (99+) ID Location Statu…" at bounding box center [660, 331] width 1321 height 870
click at [9, 54] on div "Search Search New Task To-Do (1) Skipped (56) Completed (99+) ID Location Statu…" at bounding box center [660, 331] width 1321 height 870
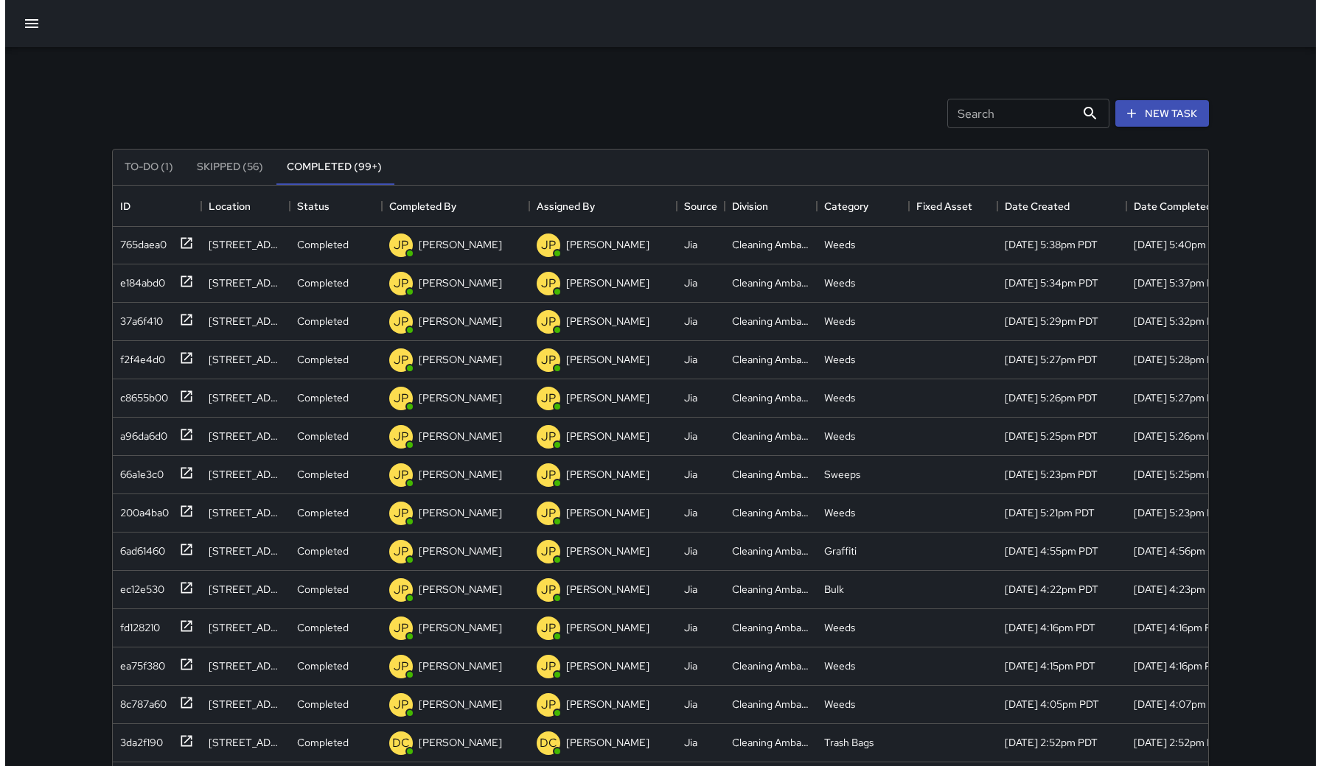
scroll to position [0, 0]
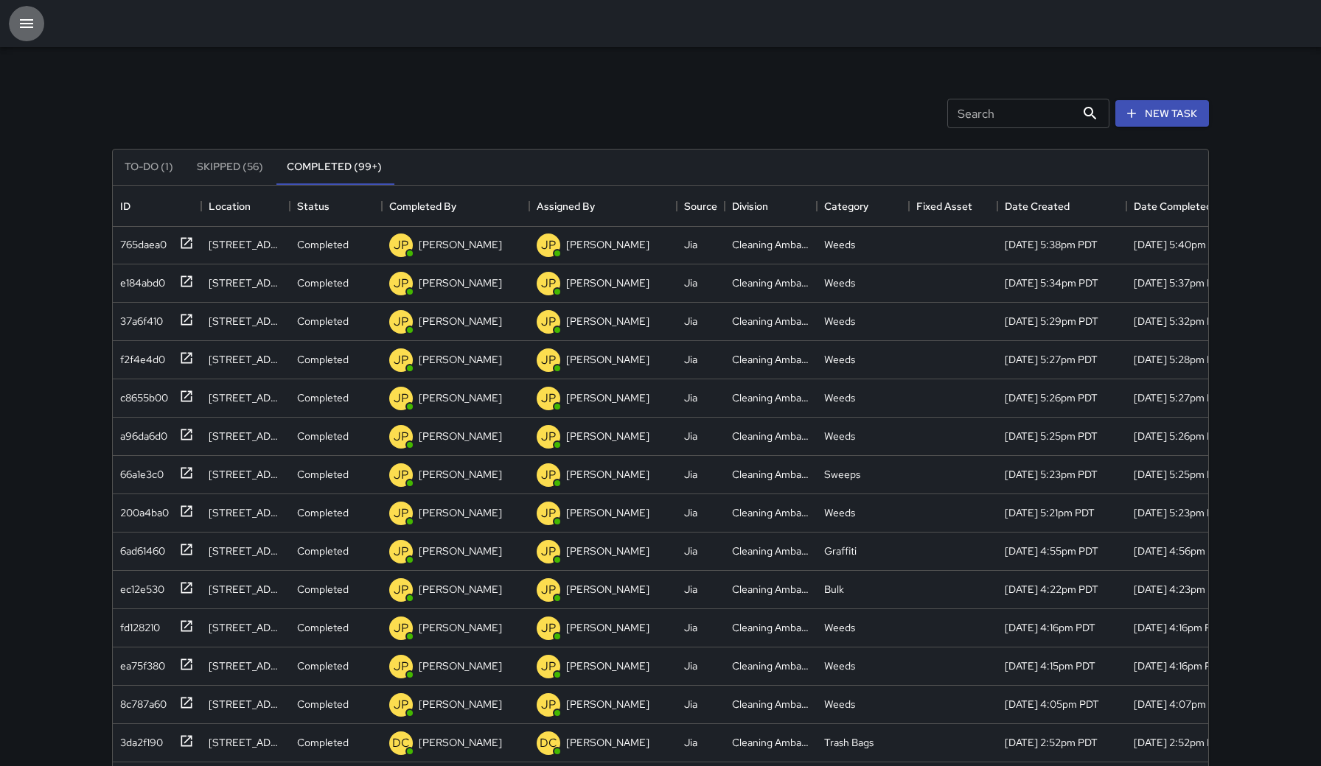
click at [24, 31] on icon "button" at bounding box center [27, 24] width 18 height 18
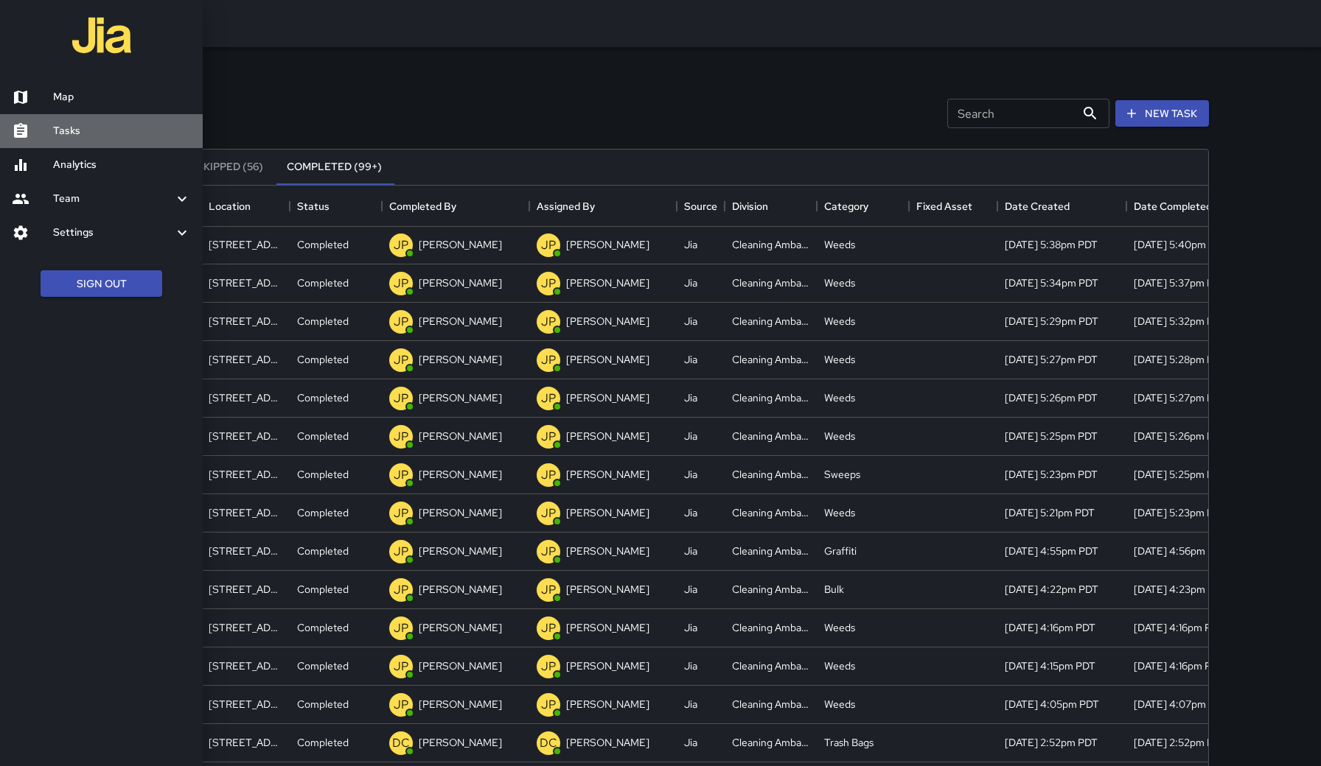
click at [77, 126] on h6 "Tasks" at bounding box center [122, 131] width 138 height 16
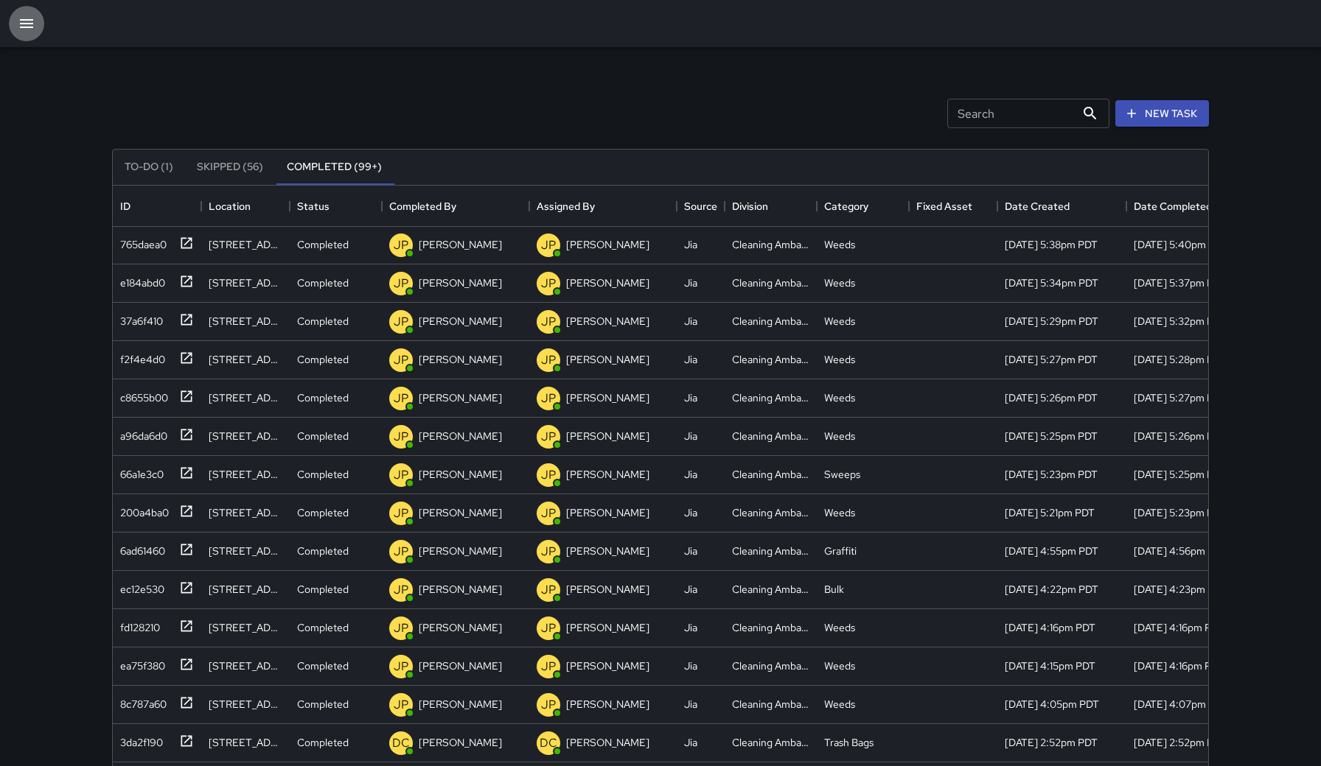
click at [36, 27] on button "button" at bounding box center [26, 23] width 35 height 35
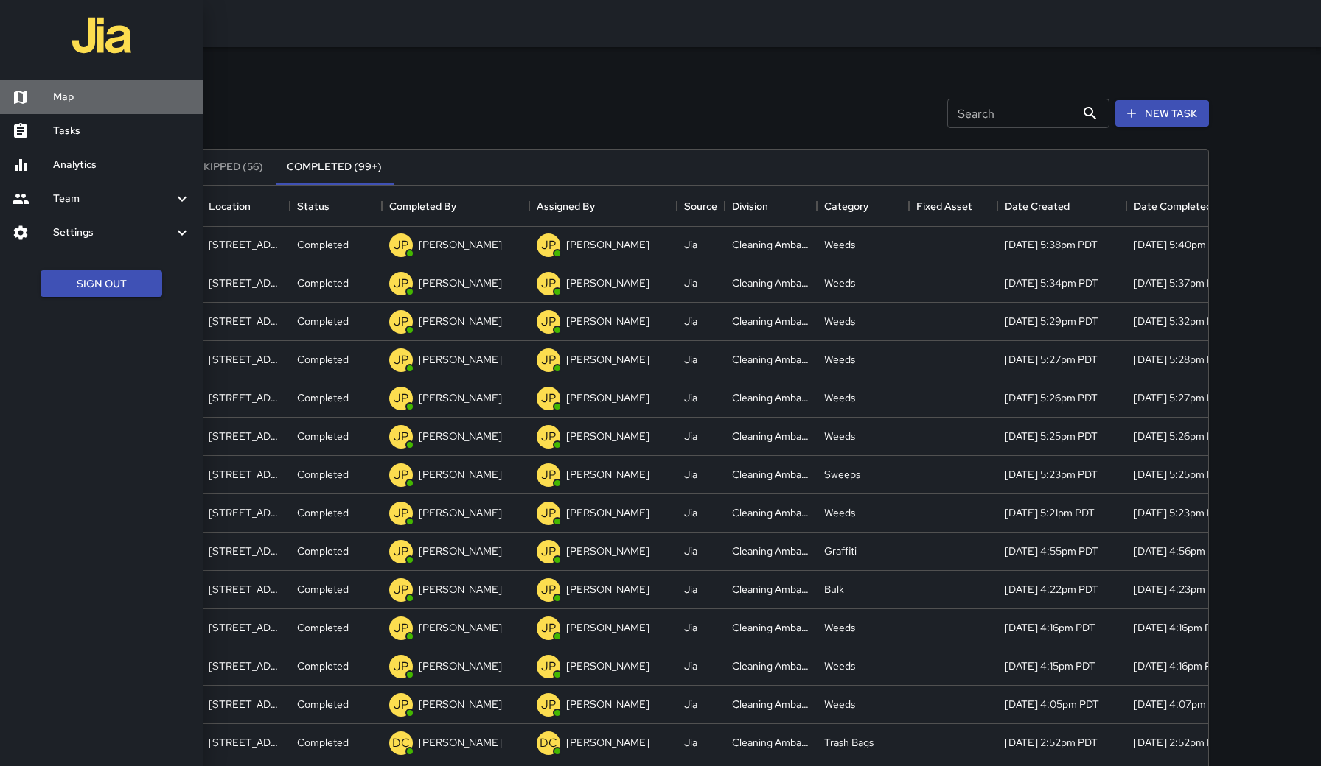
click at [64, 90] on h6 "Map" at bounding box center [122, 97] width 138 height 16
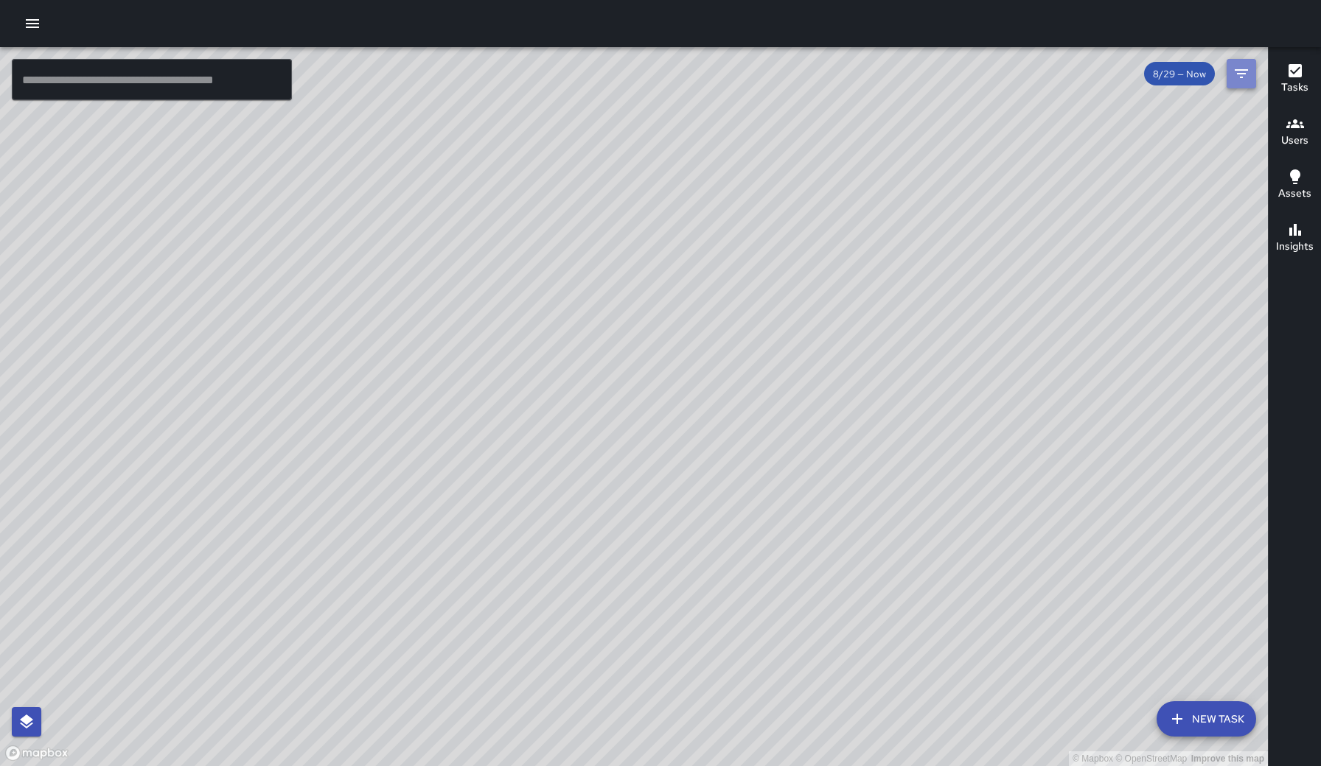
click at [972, 88] on button "Filters" at bounding box center [1240, 73] width 29 height 29
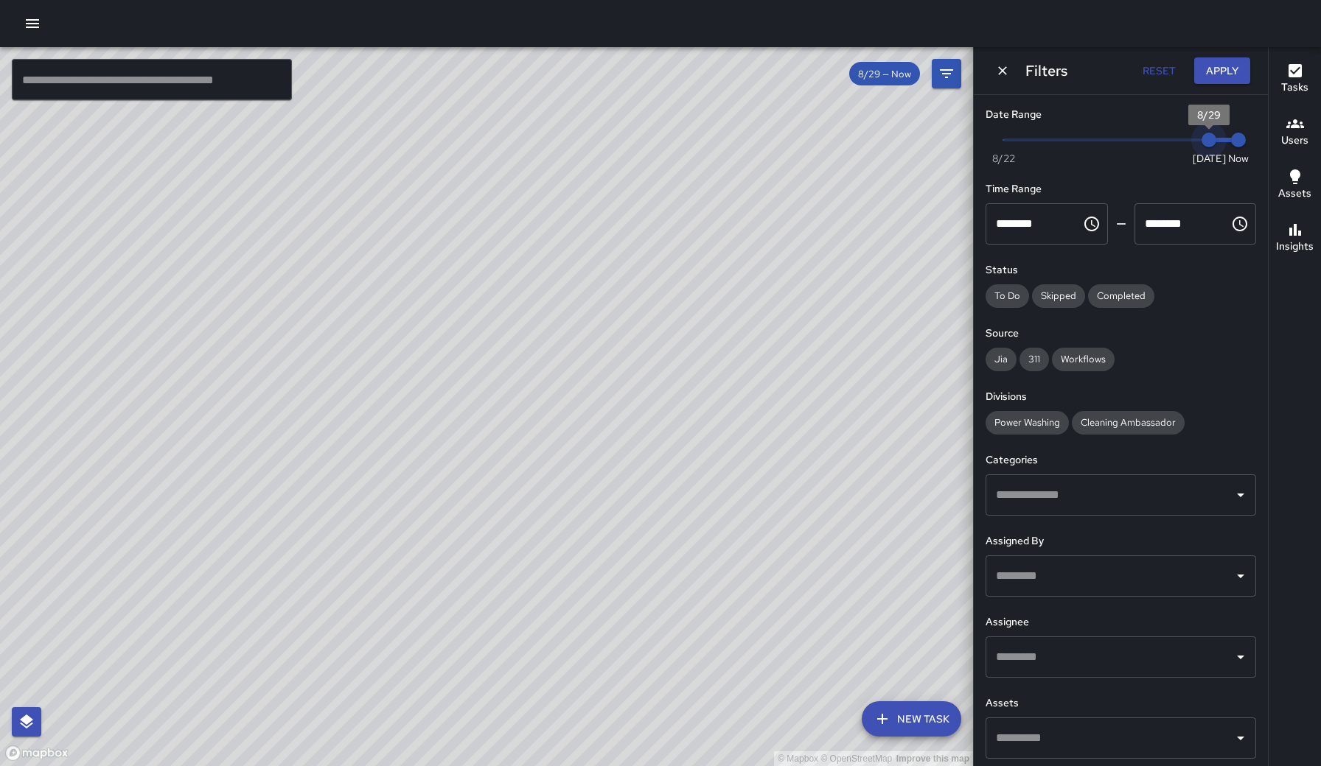
type input "*"
drag, startPoint x: 1207, startPoint y: 137, endPoint x: 1181, endPoint y: 138, distance: 25.8
click at [972, 138] on span "8/28" at bounding box center [1179, 140] width 15 height 15
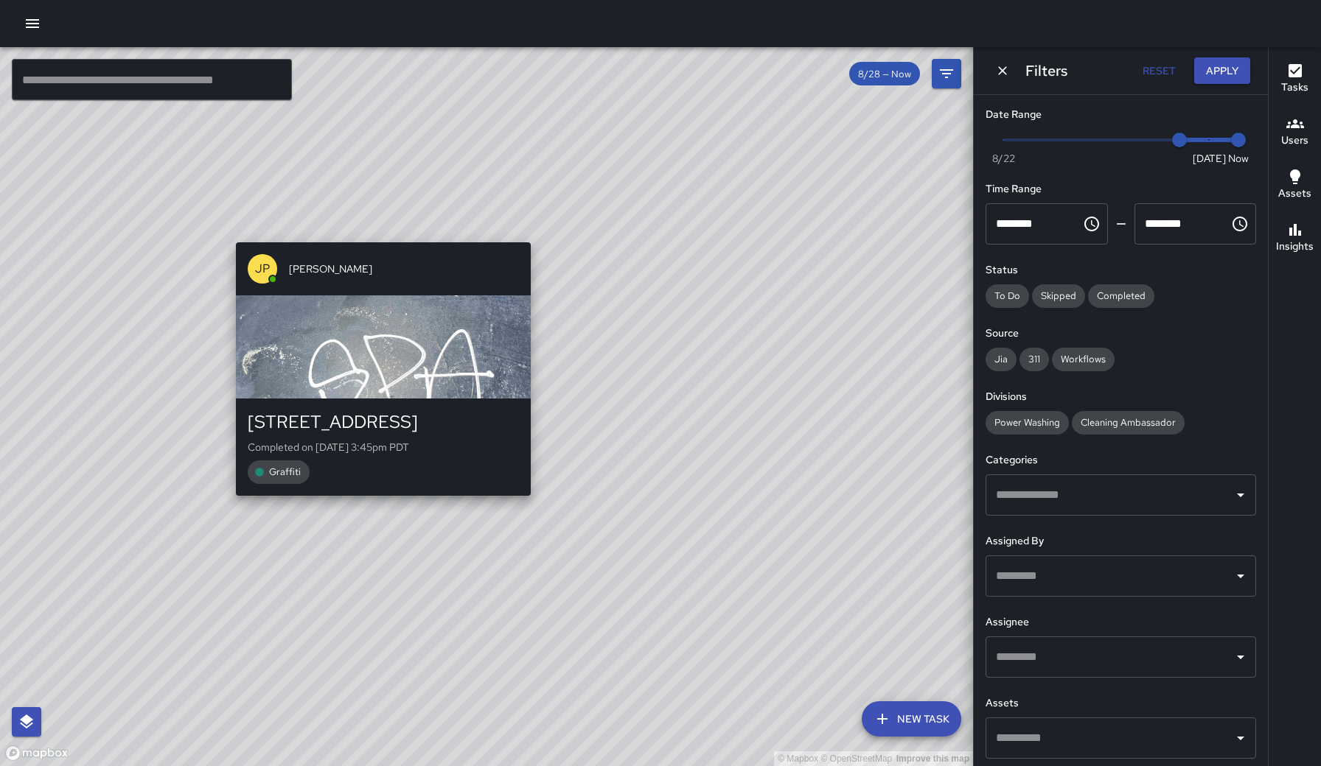
click at [377, 233] on div "© Mapbox © OpenStreetMap Improve this map JP Joseph Perez 458 B Street Complete…" at bounding box center [486, 406] width 973 height 719
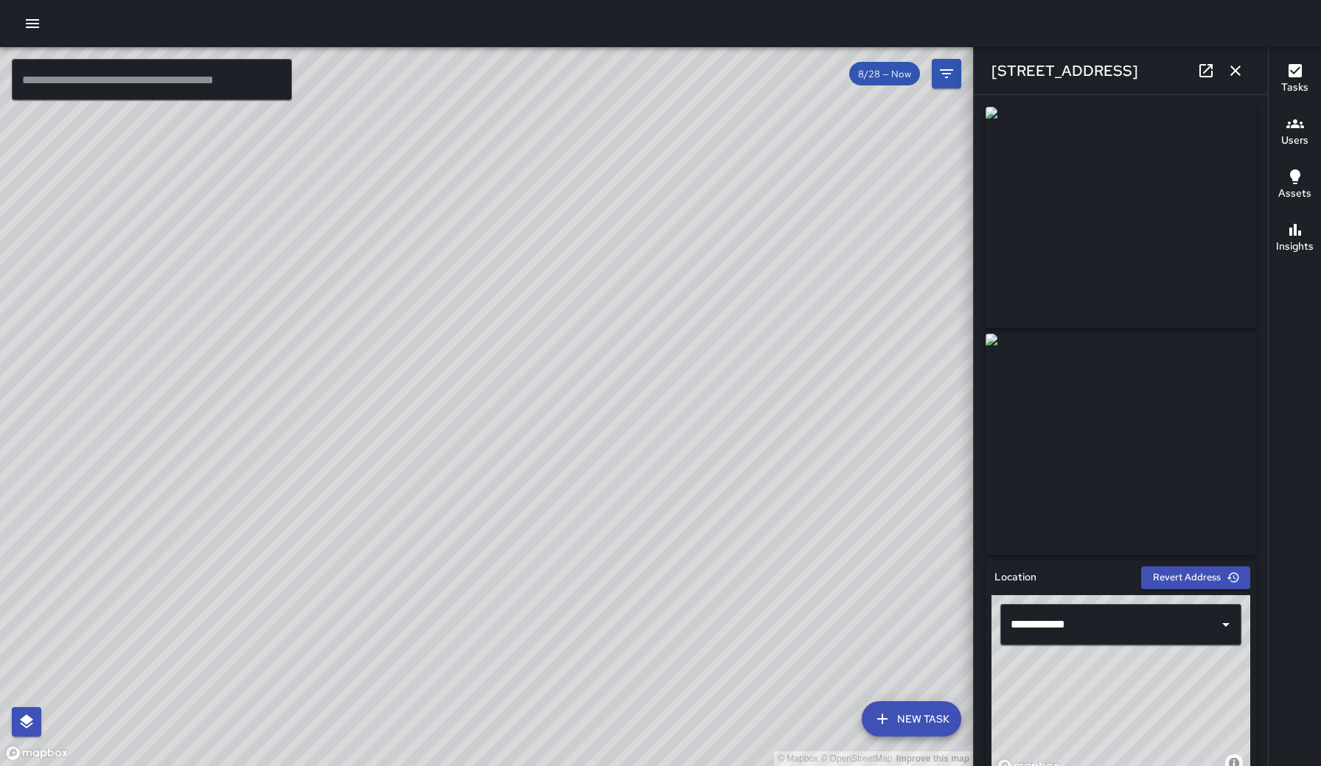
click at [615, 295] on div "© Mapbox © OpenStreetMap Improve this map" at bounding box center [486, 406] width 973 height 719
click at [627, 362] on div "© Mapbox © OpenStreetMap Improve this map JP Joseph Perez 509 7th Street Comple…" at bounding box center [486, 406] width 973 height 719
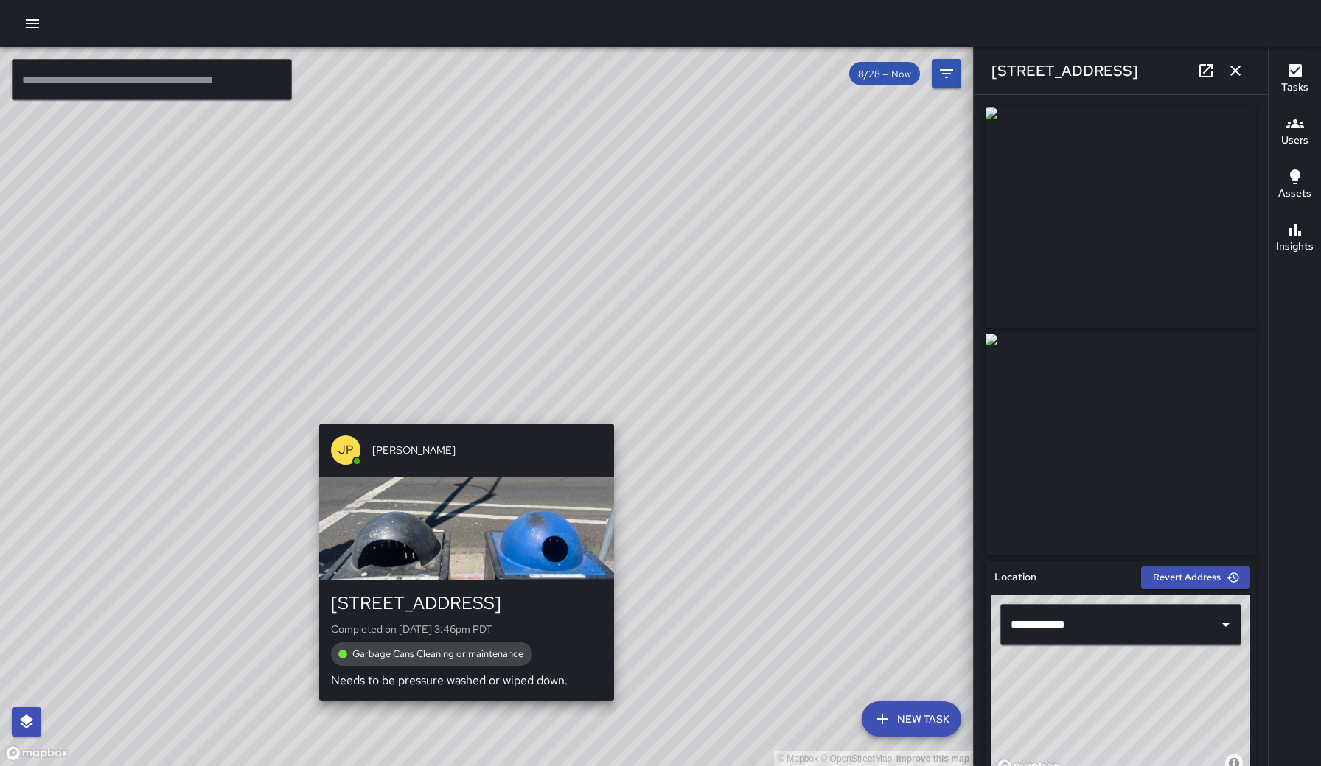
click at [460, 417] on div "© Mapbox © OpenStreetMap Improve this map JP Joseph Perez 458 B Street Complete…" at bounding box center [486, 406] width 973 height 719
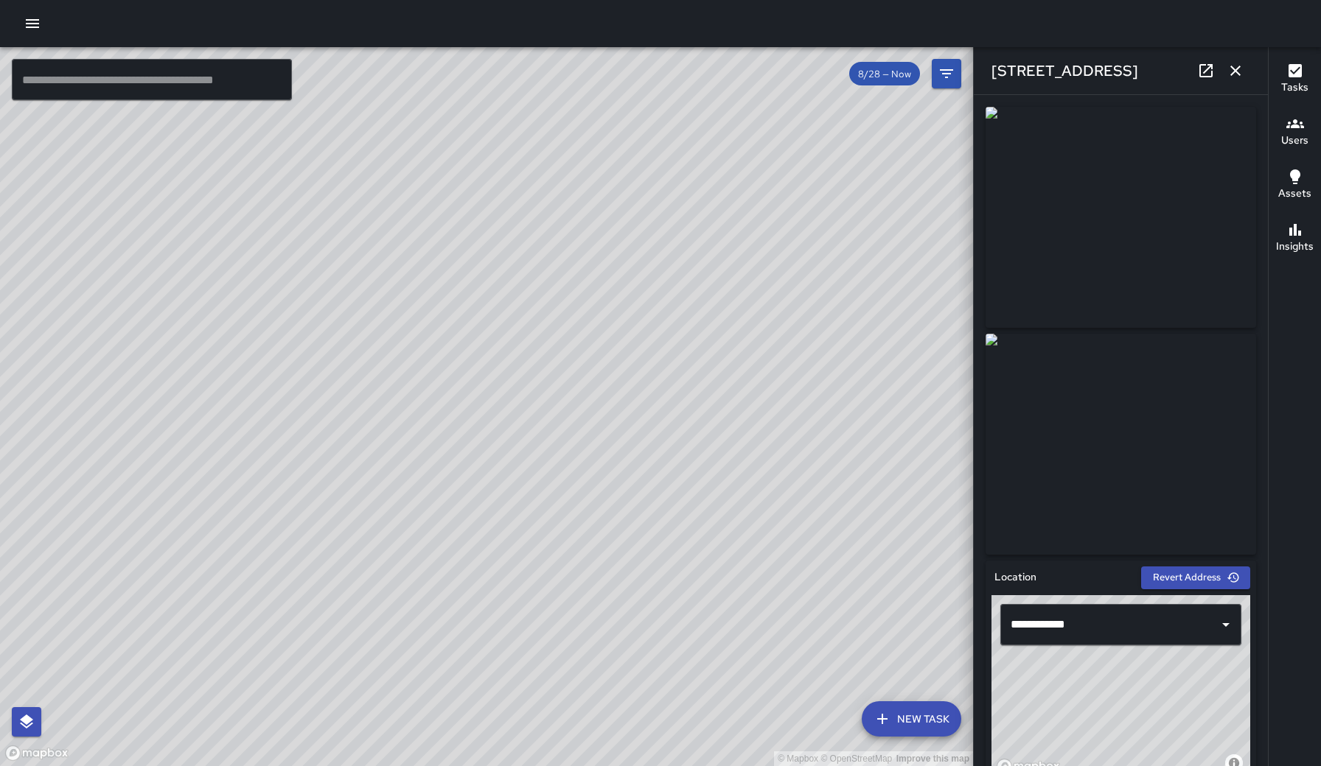
click at [972, 454] on img at bounding box center [1120, 444] width 270 height 221
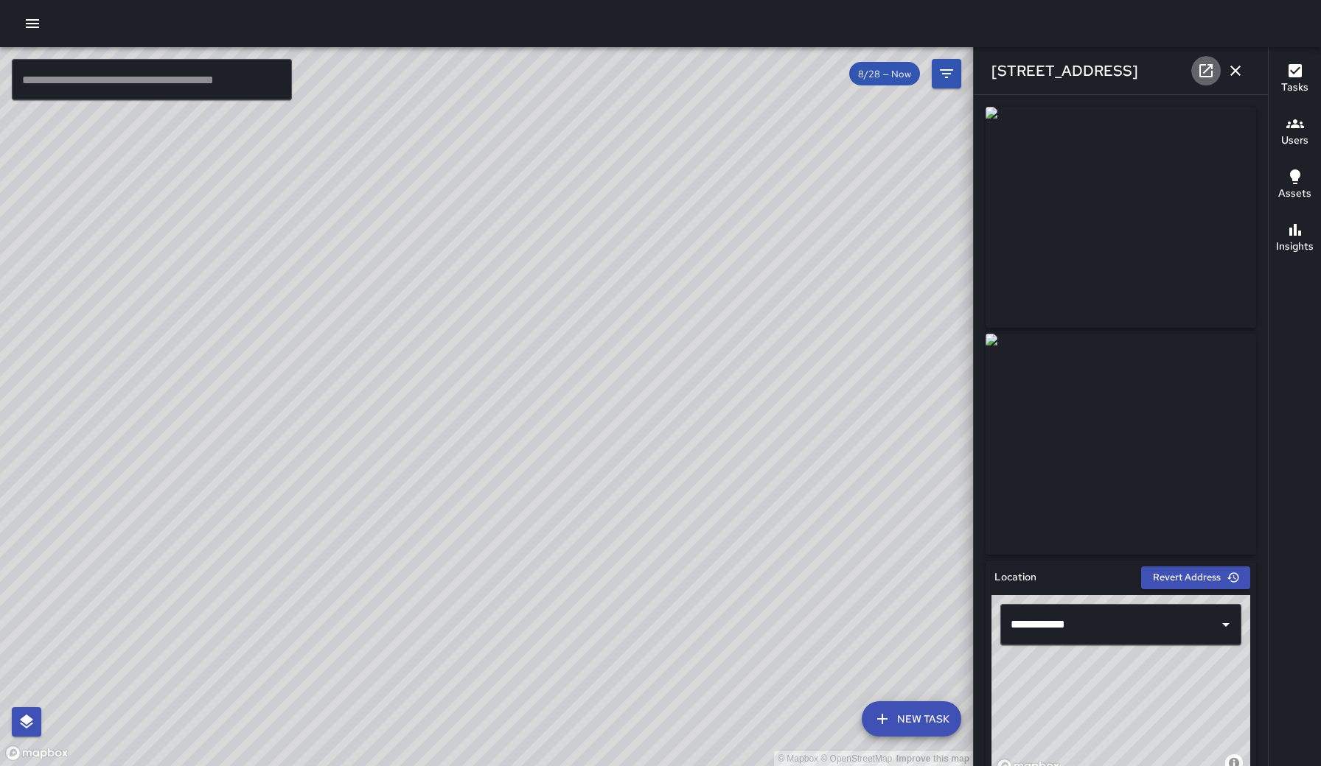
click at [972, 77] on icon at bounding box center [1205, 70] width 13 height 13
drag, startPoint x: 645, startPoint y: 640, endPoint x: 559, endPoint y: 497, distance: 166.3
click at [559, 497] on div "© Mapbox © OpenStreetMap Improve this map" at bounding box center [486, 406] width 973 height 719
drag, startPoint x: 637, startPoint y: 483, endPoint x: 530, endPoint y: 395, distance: 138.2
click at [529, 395] on div "© Mapbox © OpenStreetMap Improve this map" at bounding box center [486, 406] width 973 height 719
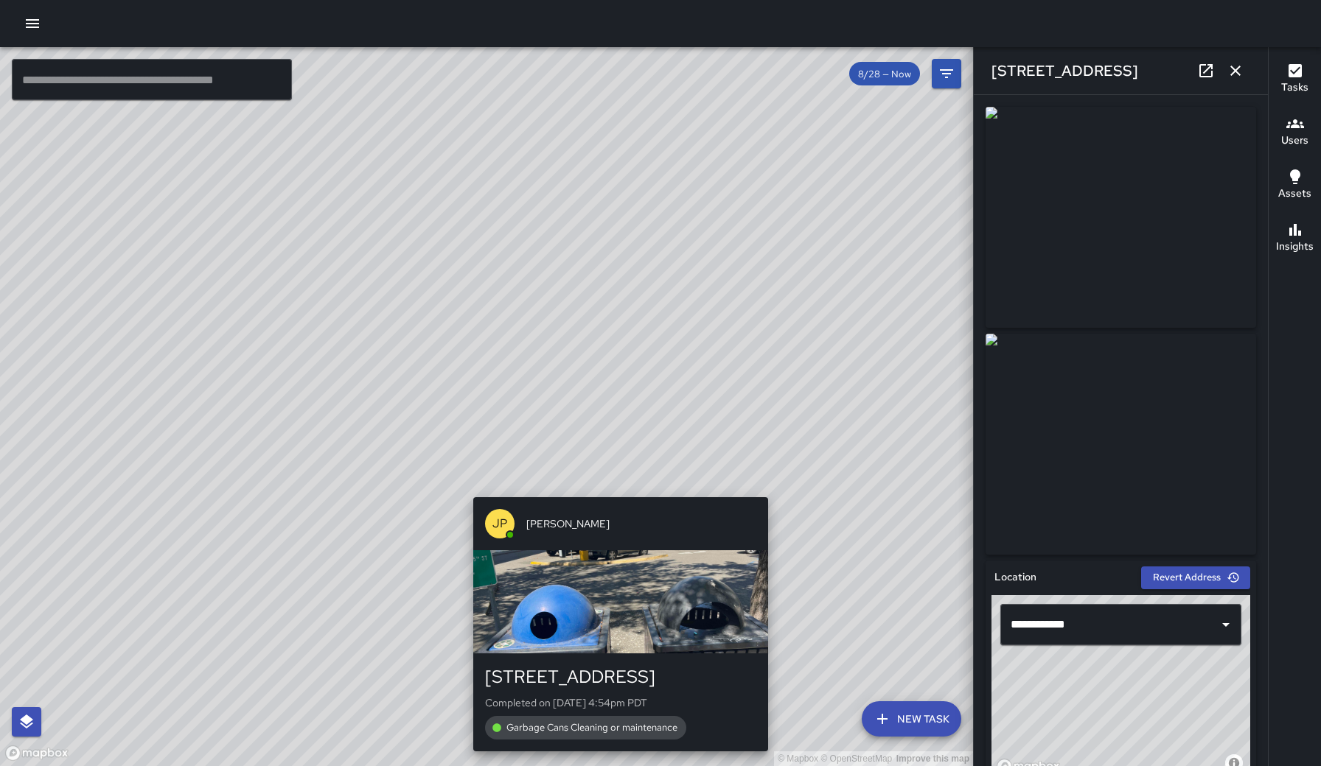
click at [616, 484] on div "© Mapbox © OpenStreetMap Improve this map JP Joseph Perez 525 5th Street Comple…" at bounding box center [486, 406] width 973 height 719
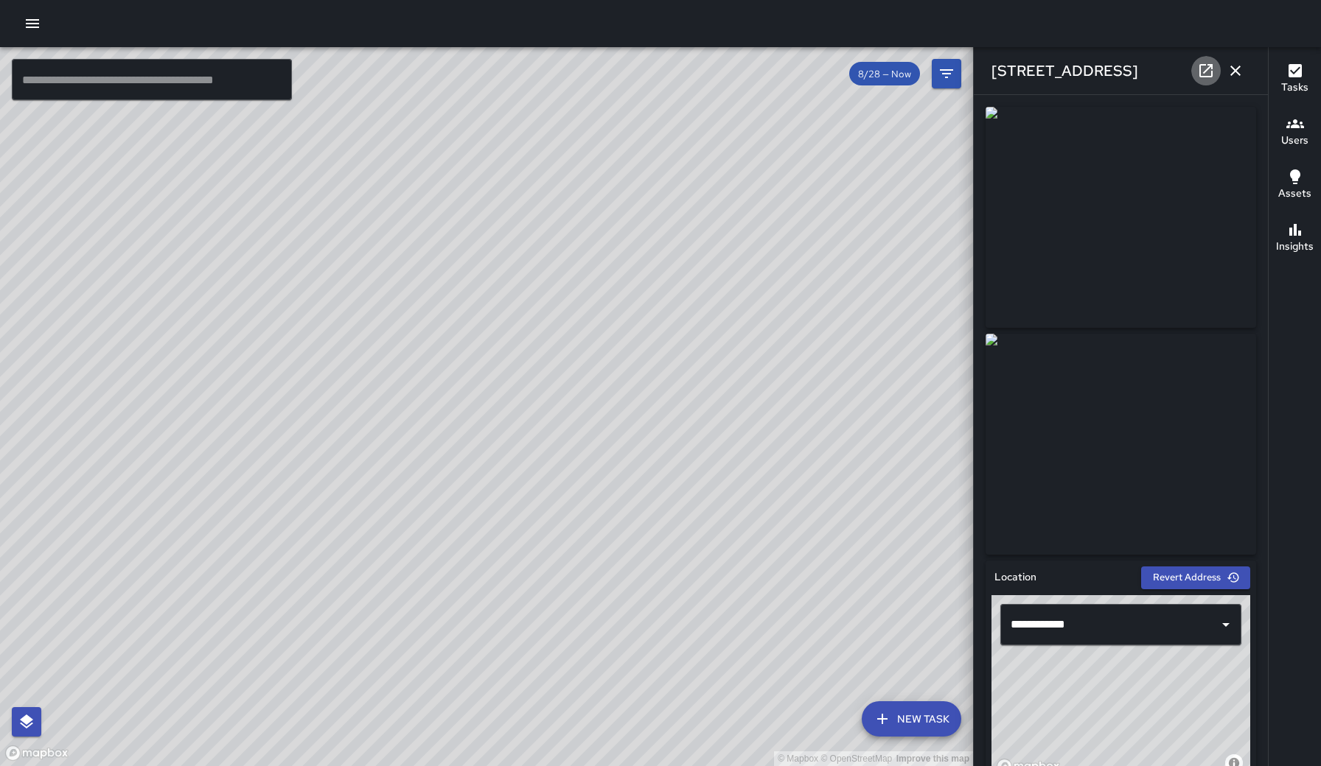
click at [972, 73] on icon at bounding box center [1205, 70] width 13 height 13
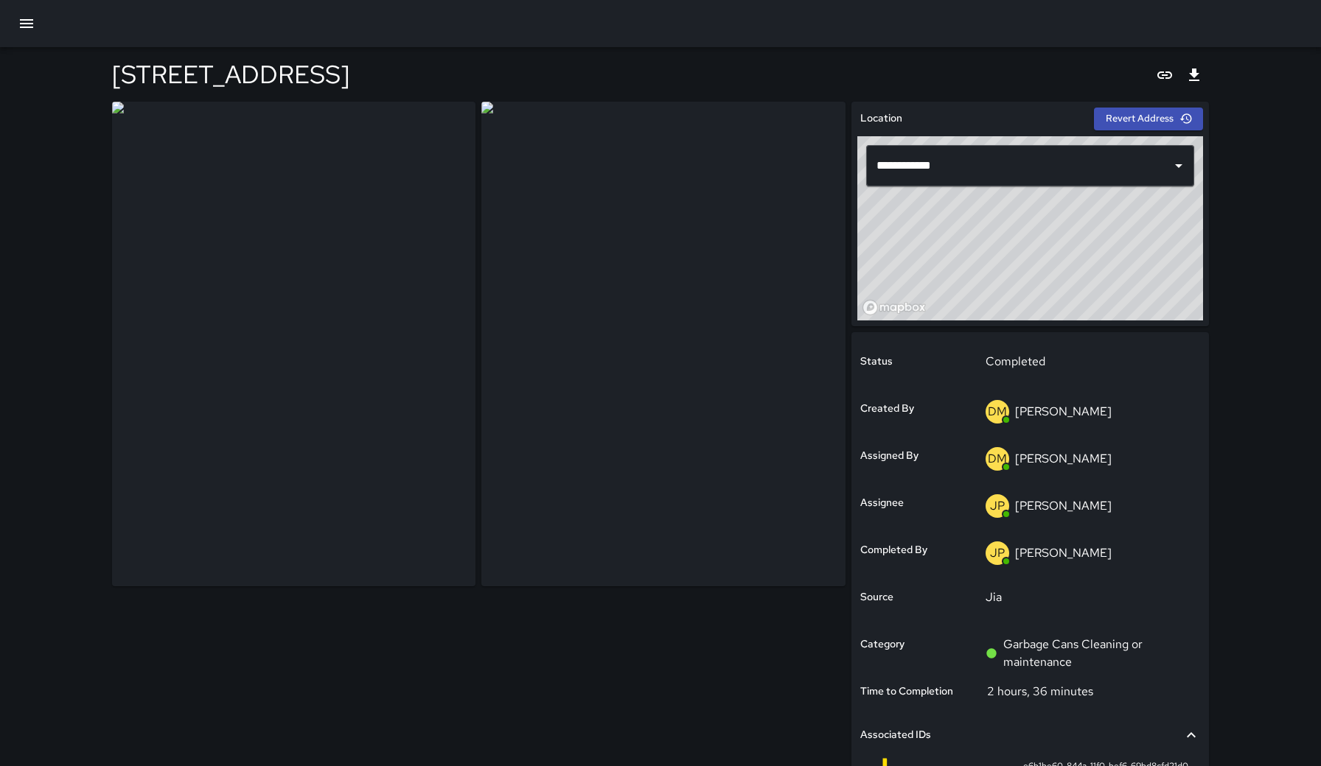
type input "**********"
click at [402, 416] on img at bounding box center [293, 344] width 363 height 485
click at [815, 275] on img at bounding box center [662, 344] width 363 height 485
click at [749, 324] on img at bounding box center [662, 344] width 363 height 485
